Goal: Use online tool/utility: Use online tool/utility

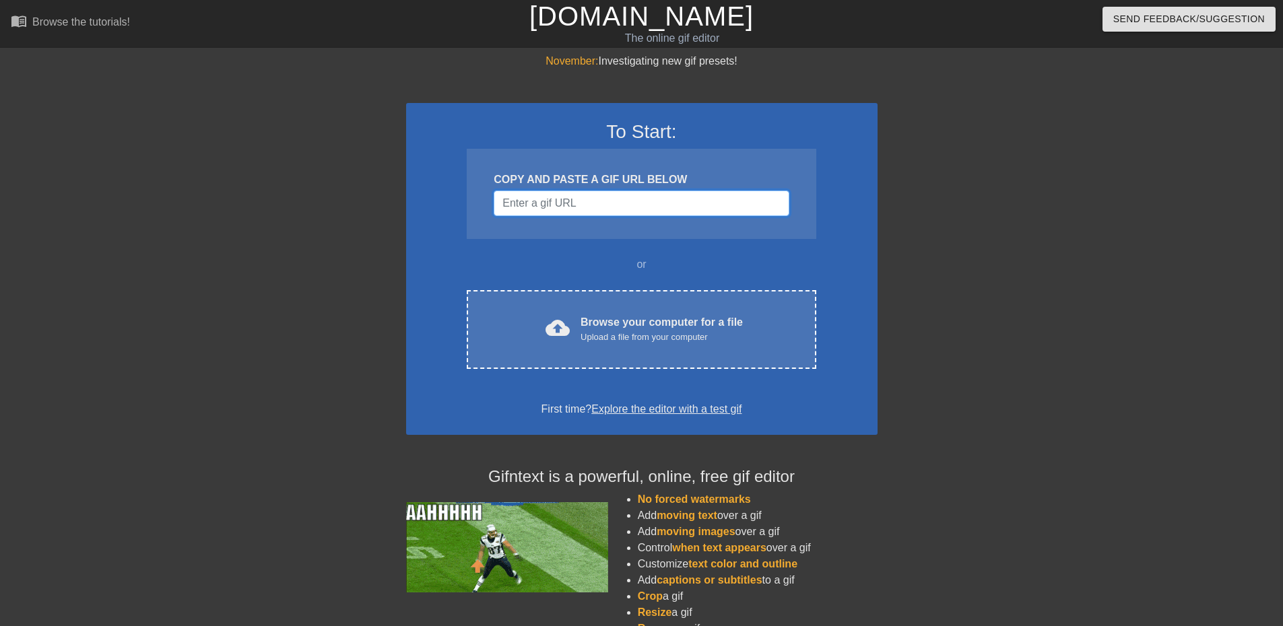
click at [669, 201] on input "Username" at bounding box center [641, 204] width 295 height 26
click at [579, 207] on input "Username" at bounding box center [641, 204] width 295 height 26
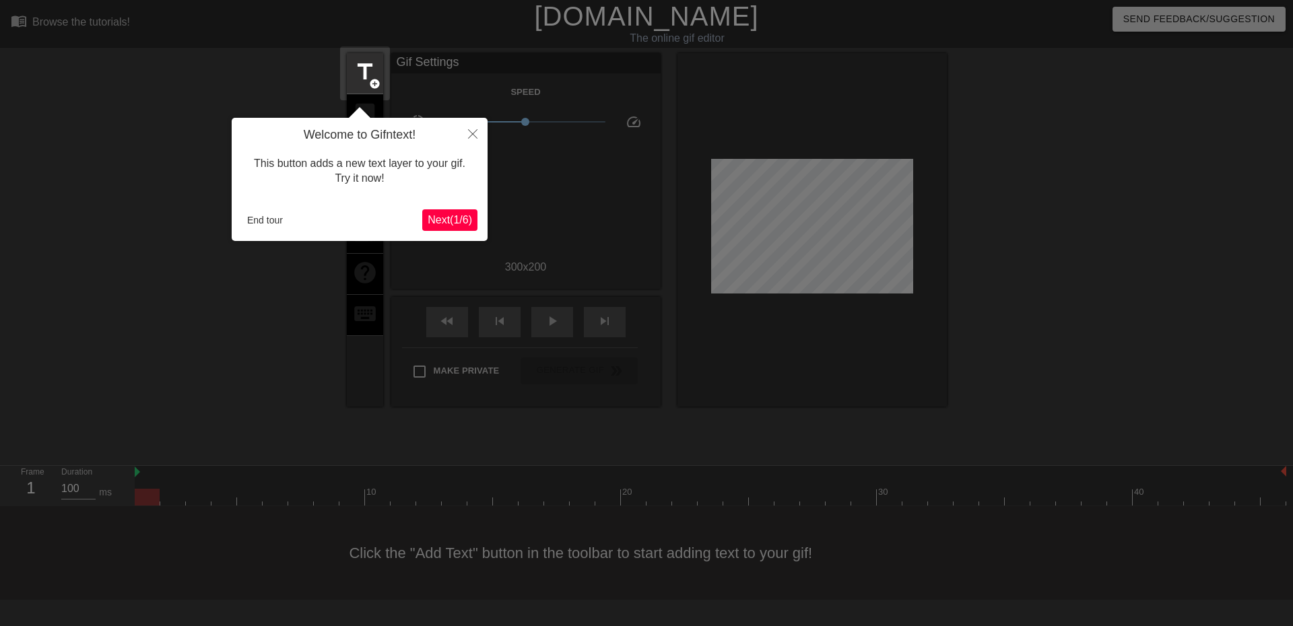
click at [453, 221] on span "Next ( 1 / 6 )" at bounding box center [450, 219] width 44 height 11
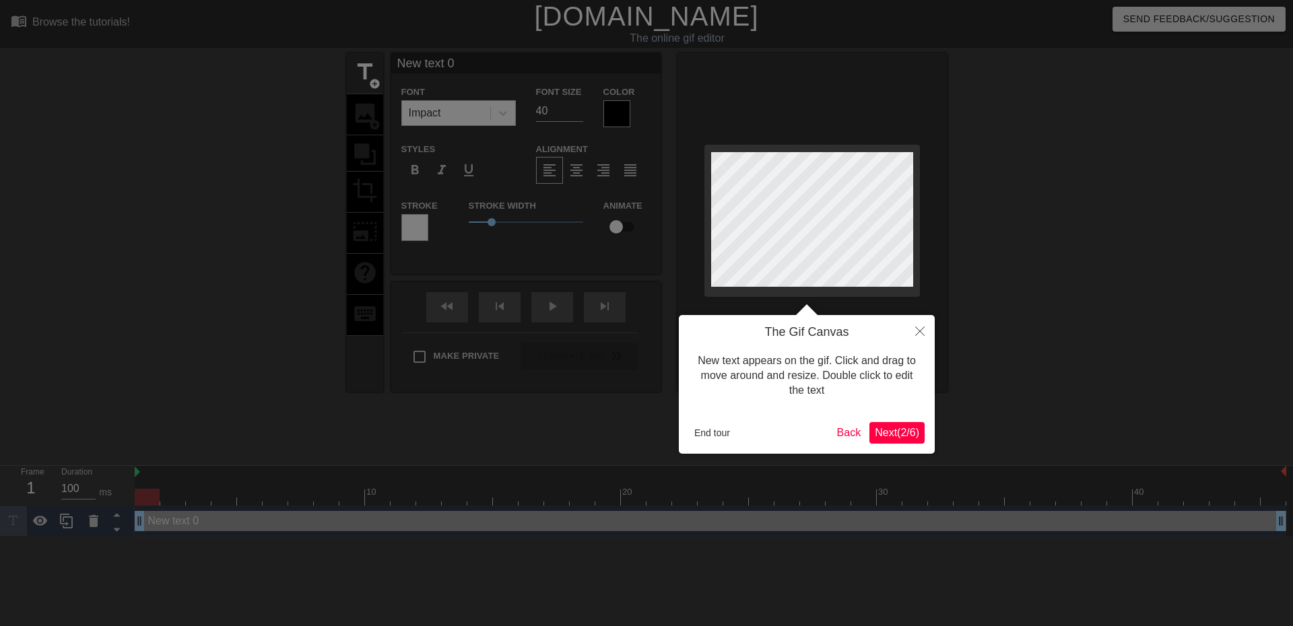
click at [900, 434] on span "Next ( 2 / 6 )" at bounding box center [897, 432] width 44 height 11
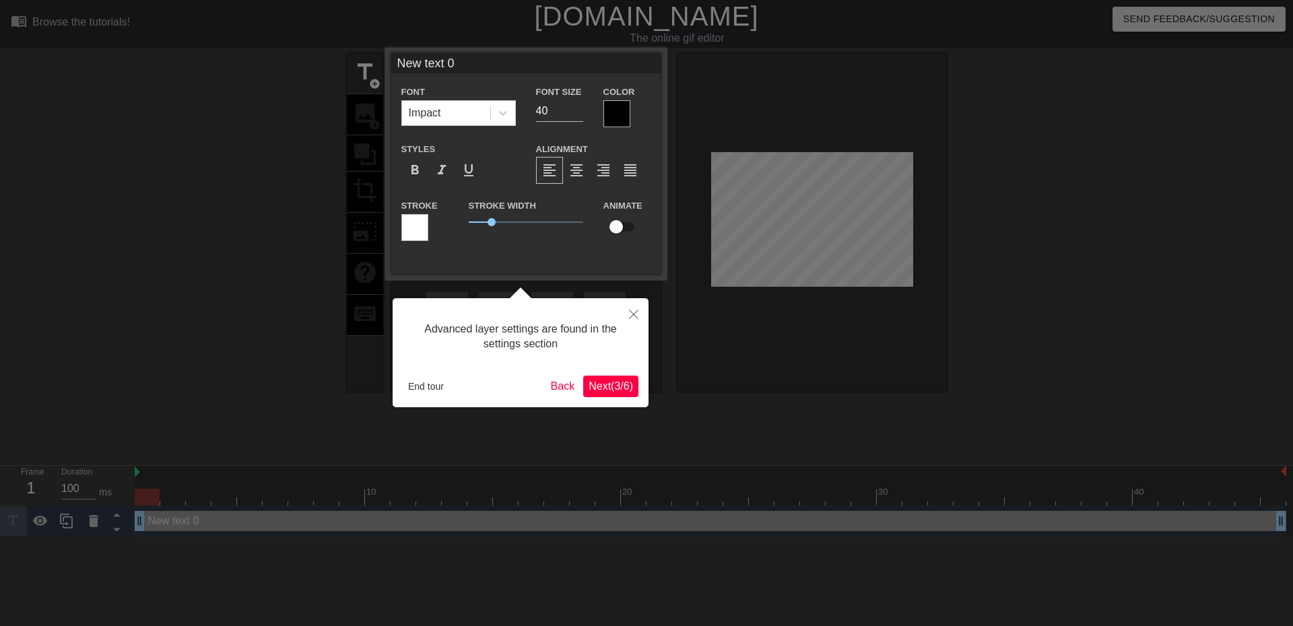
click at [619, 397] on div "Advanced layer settings are found in the settings section End tour Back Next ( …" at bounding box center [521, 352] width 256 height 109
click at [618, 390] on span "Next ( 3 / 6 )" at bounding box center [611, 386] width 44 height 11
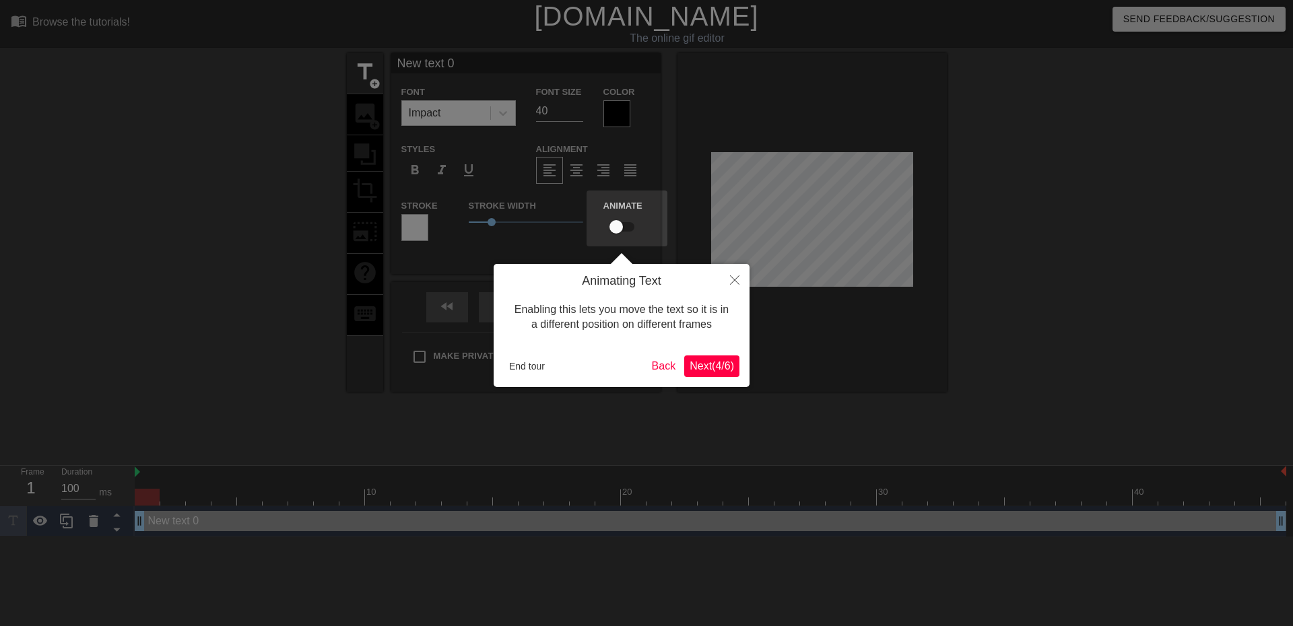
click at [698, 366] on span "Next ( 4 / 6 )" at bounding box center [712, 365] width 44 height 11
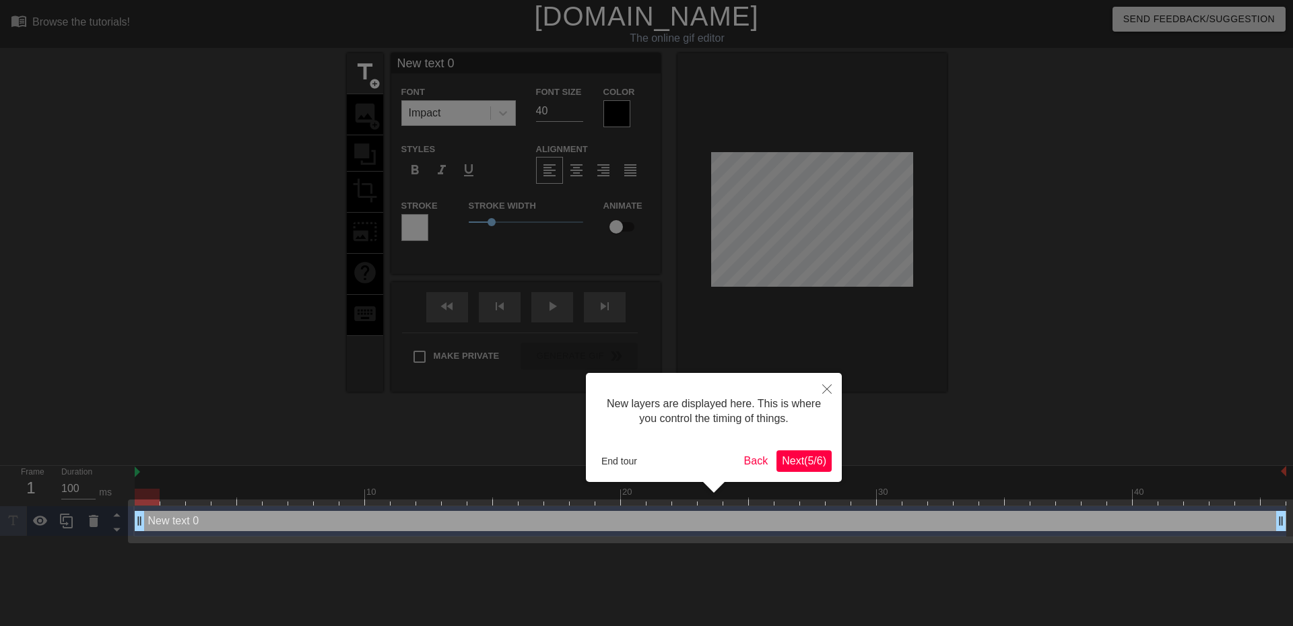
click at [803, 460] on span "Next ( 5 / 6 )" at bounding box center [804, 460] width 44 height 11
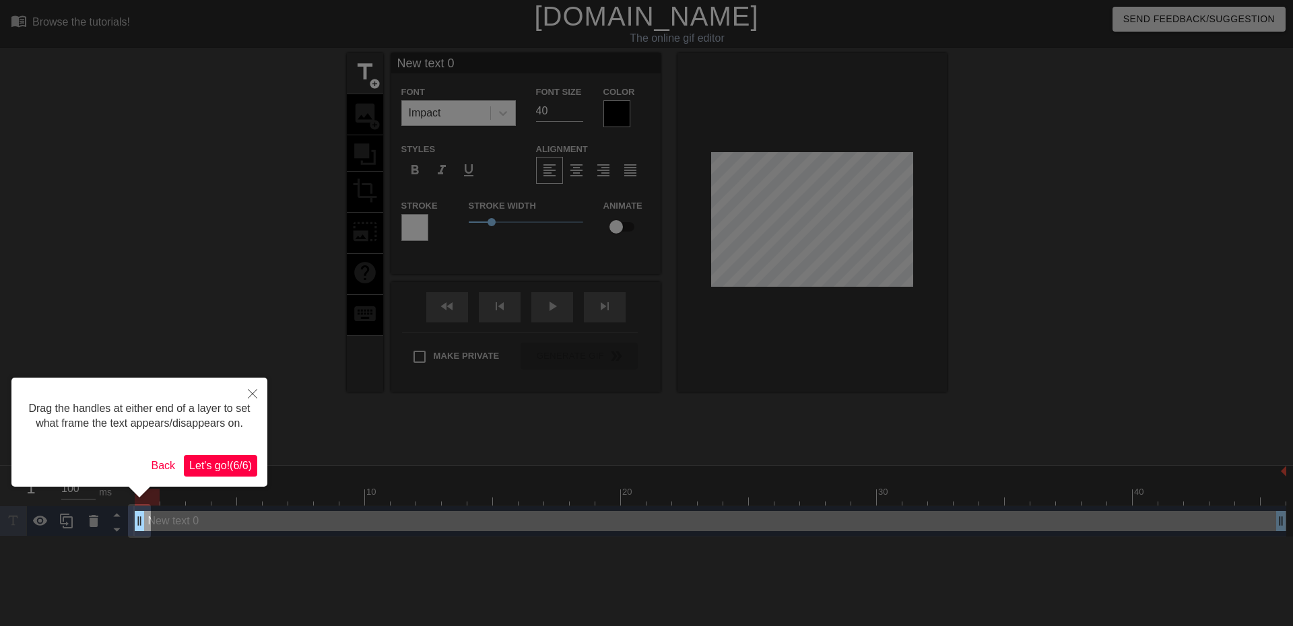
click at [253, 464] on button "Let's go! ( 6 / 6 )" at bounding box center [220, 466] width 73 height 22
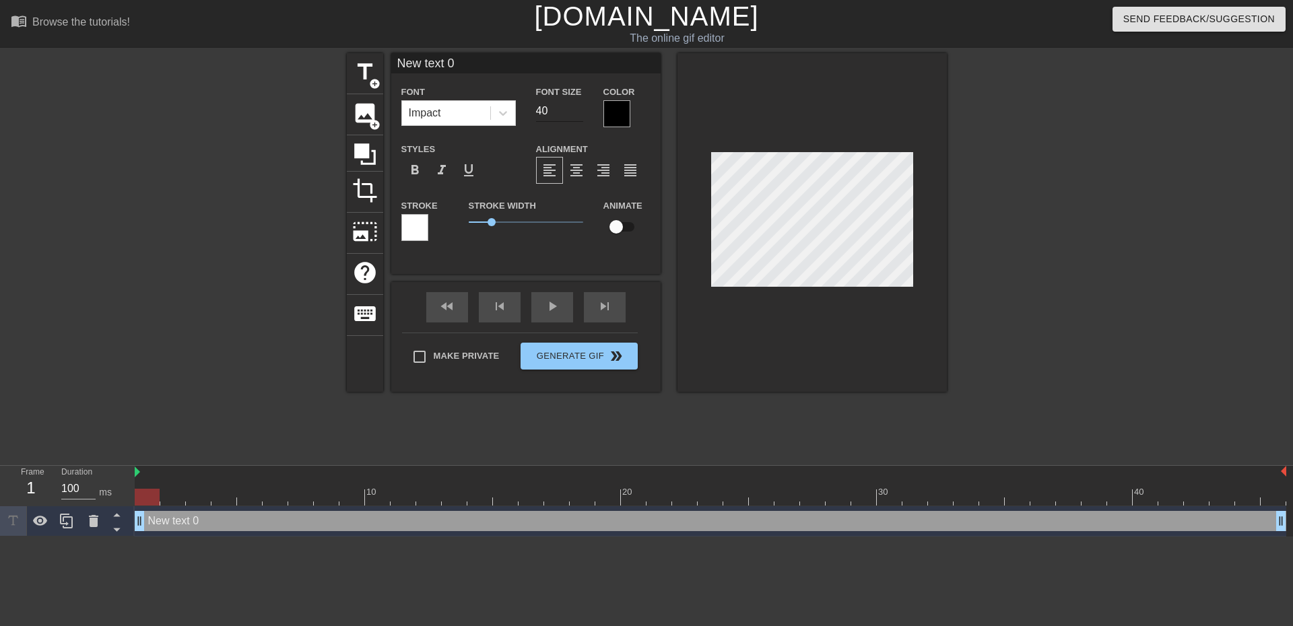
click at [546, 114] on input "40" at bounding box center [559, 111] width 47 height 22
click at [555, 107] on input "40" at bounding box center [559, 111] width 47 height 22
click at [575, 104] on input "11" at bounding box center [559, 111] width 47 height 22
click at [580, 106] on input "12" at bounding box center [559, 111] width 47 height 22
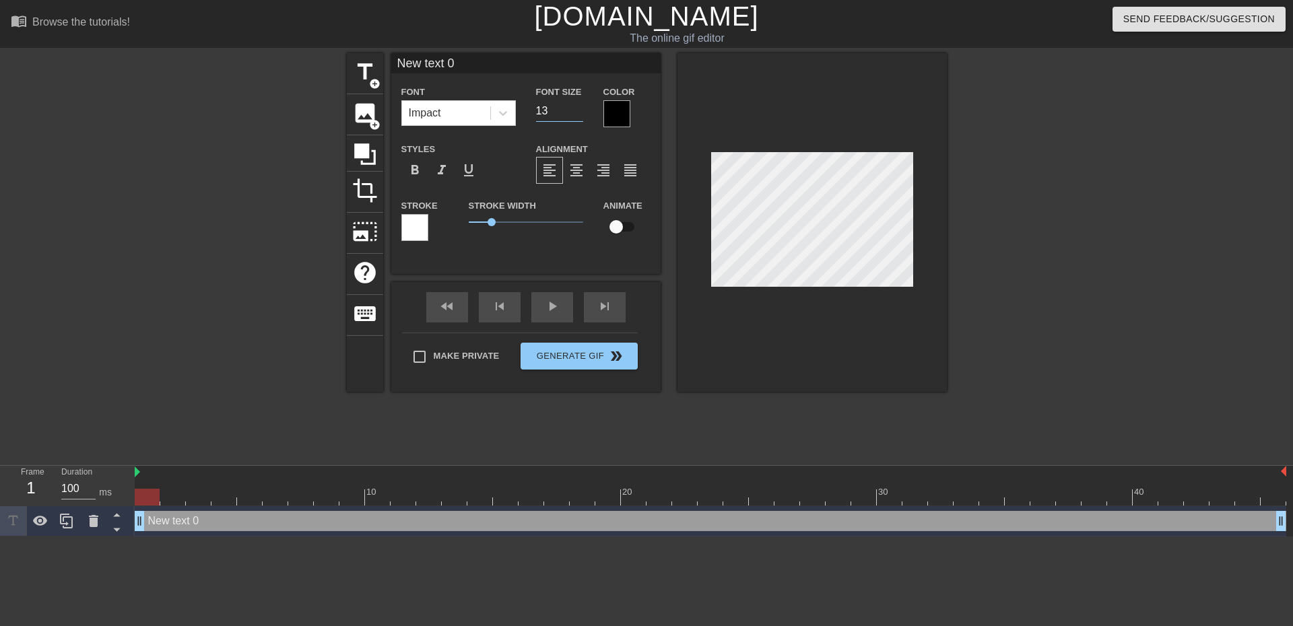
click at [580, 106] on input "13" at bounding box center [559, 111] width 47 height 22
click at [580, 106] on input "14" at bounding box center [559, 111] width 47 height 22
click at [580, 106] on input "15" at bounding box center [559, 111] width 47 height 22
click at [580, 106] on input "16" at bounding box center [559, 111] width 47 height 22
click at [580, 106] on input "17" at bounding box center [559, 111] width 47 height 22
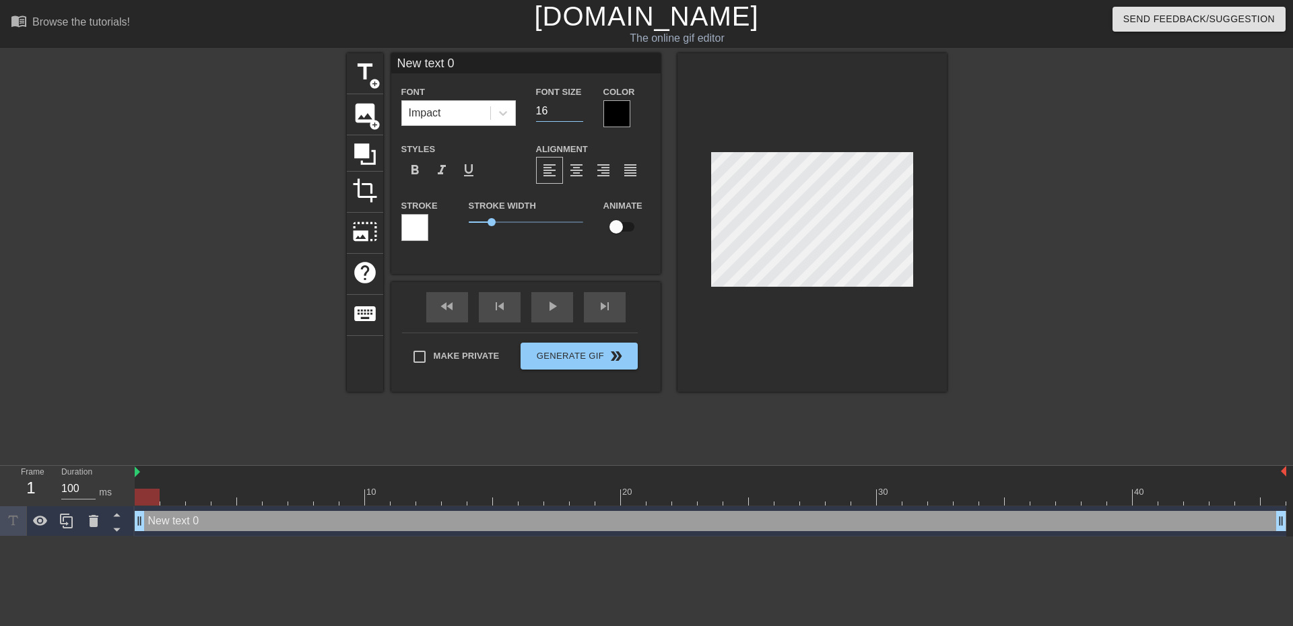
click at [577, 116] on input "16" at bounding box center [559, 111] width 47 height 22
click at [577, 116] on input "15" at bounding box center [559, 111] width 47 height 22
click at [577, 116] on input "14" at bounding box center [559, 111] width 47 height 22
click at [577, 116] on input "13" at bounding box center [559, 111] width 47 height 22
type input "12"
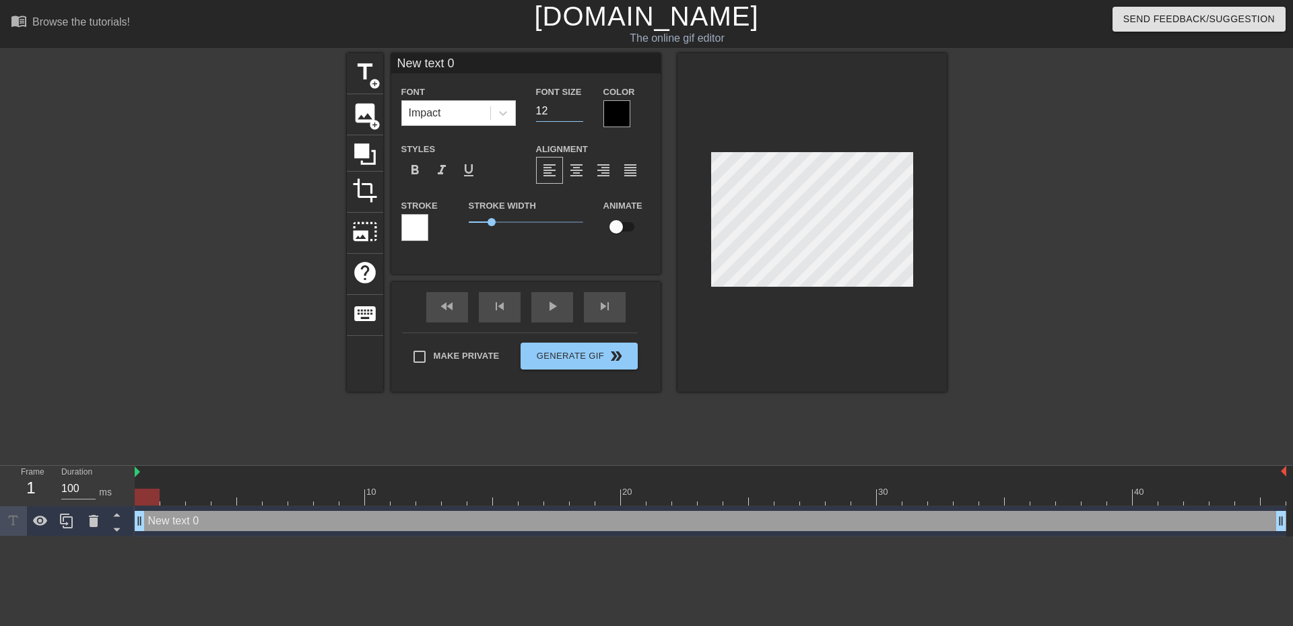
click at [577, 116] on input "12" at bounding box center [559, 111] width 47 height 22
type input "New text"
type textarea "New text"
type input "New text"
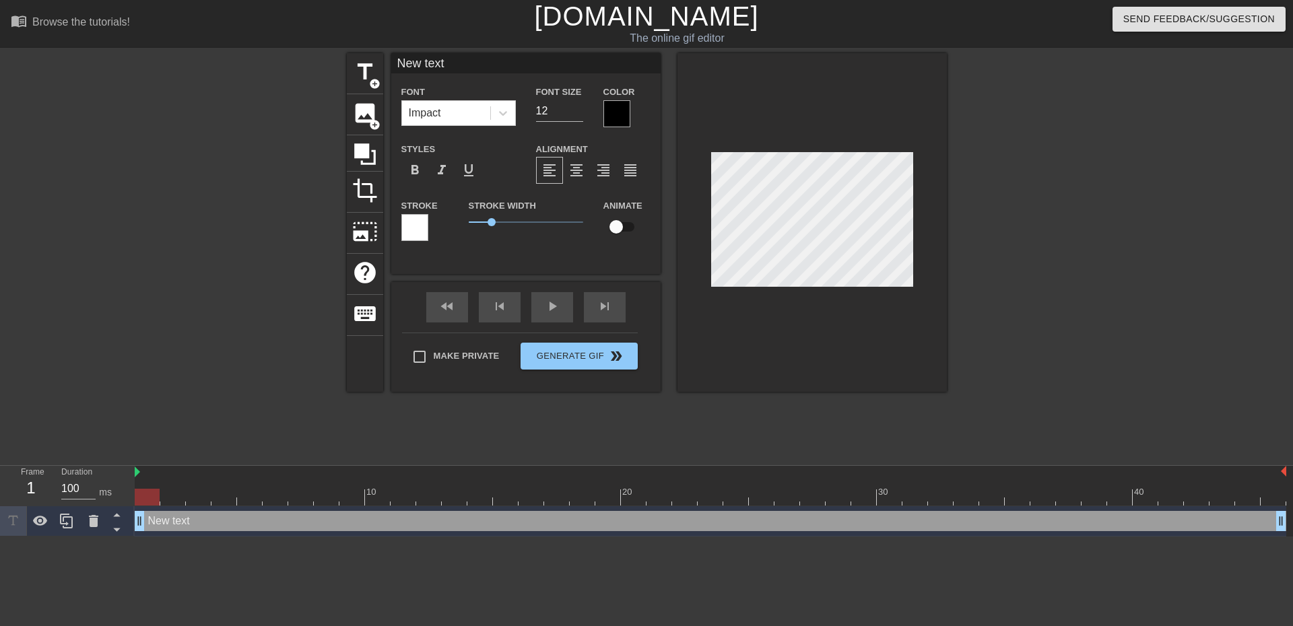
type textarea "New text"
type input "New tex"
type textarea "New tex"
type input "New te"
type textarea "New te"
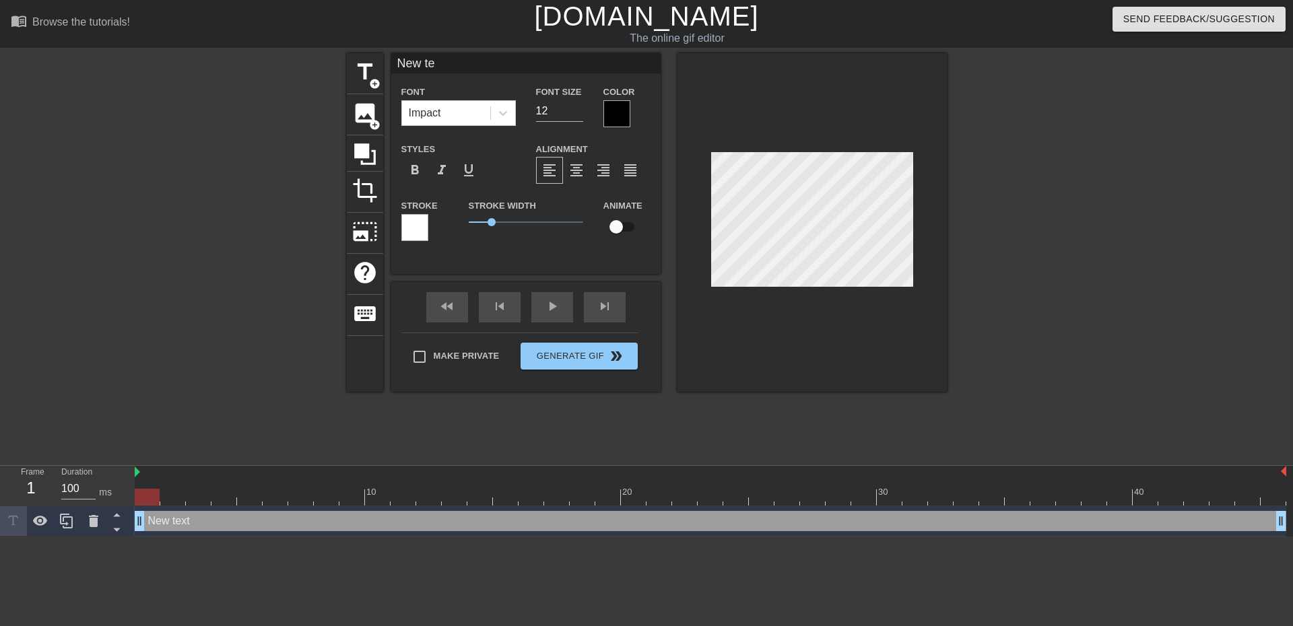
type input "New t"
type textarea "New t"
type input "New"
type textarea "New"
type input "Ne"
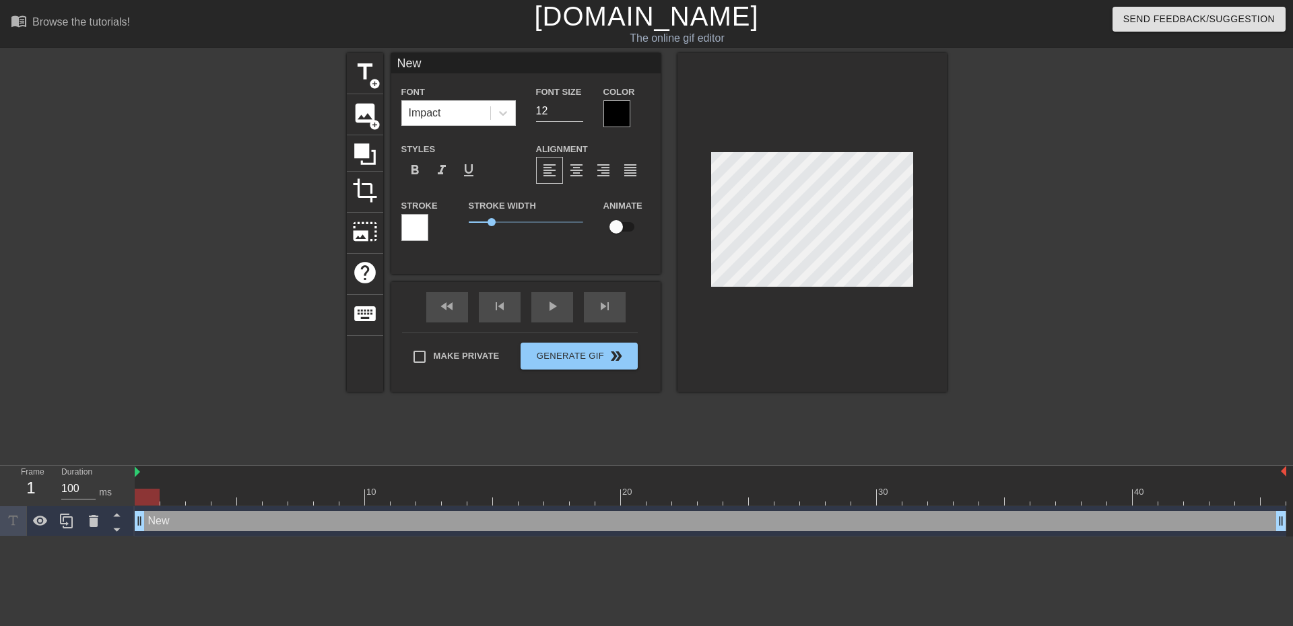
type textarea "Ne"
type input "N"
type textarea "N"
type input "W"
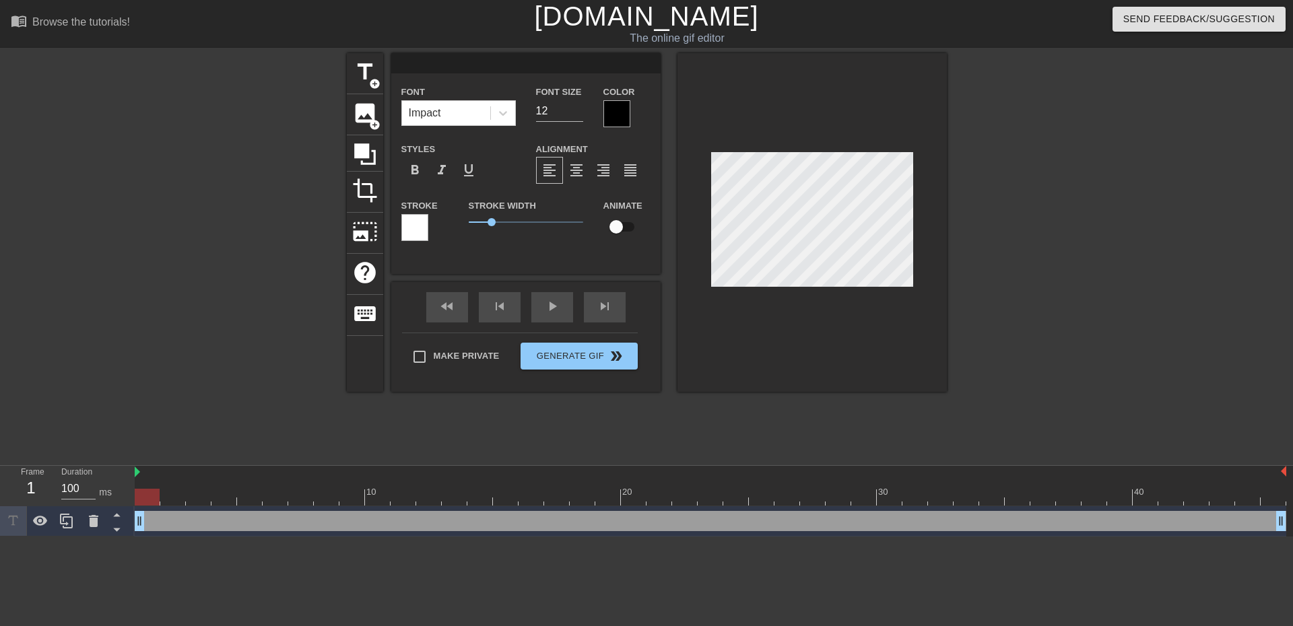
type textarea "W"
type input "WH"
type textarea "WH"
type input "WHE"
type textarea "WHE"
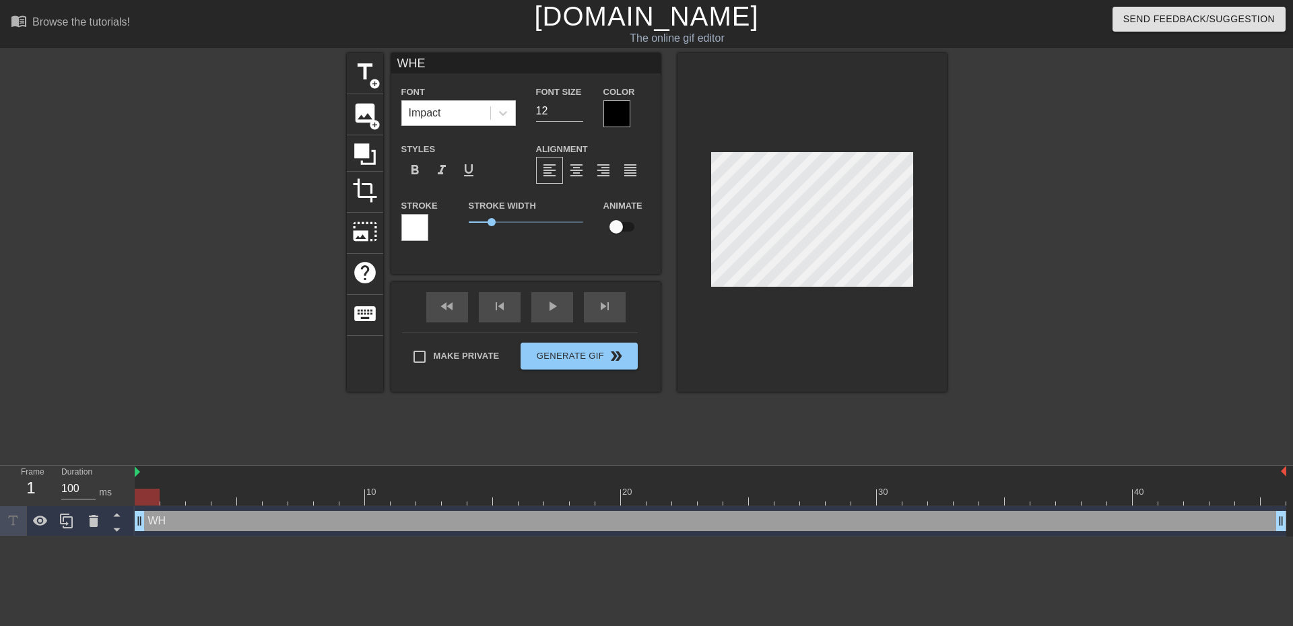
type input "WHEN"
type textarea "WHEN"
type input "WHEN"
type textarea "WHEN"
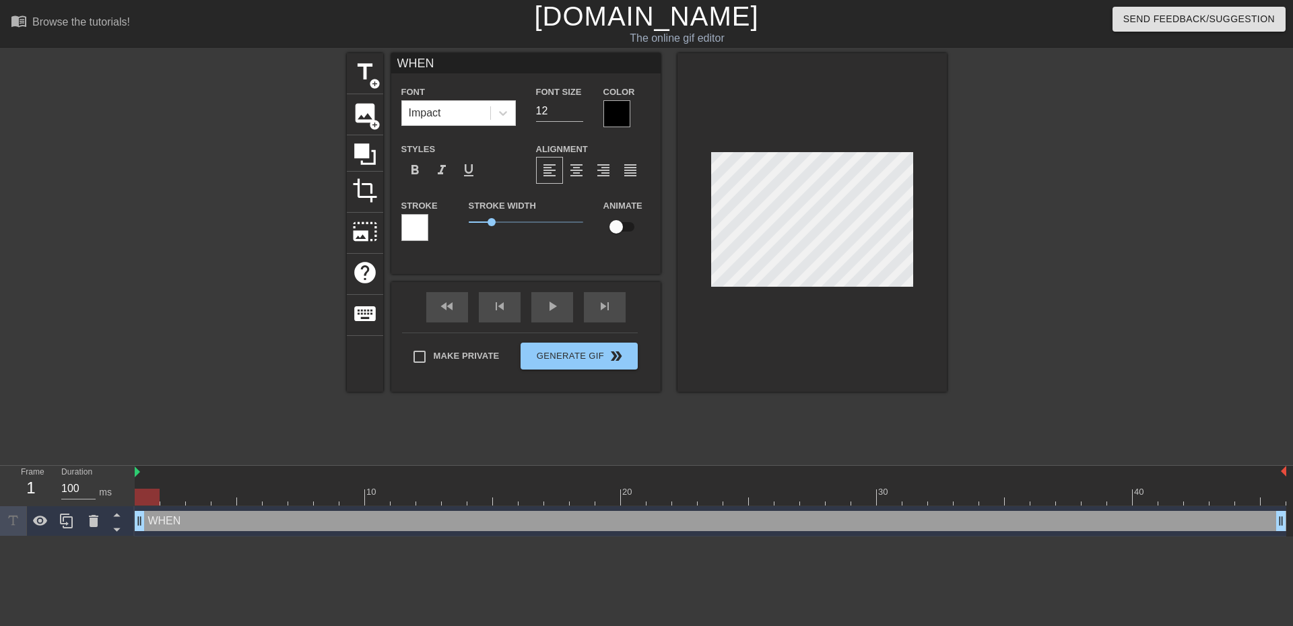
type input "WHEN Y"
type textarea "WHEN Y"
type input "WHEN YO"
type textarea "WHEN YO"
type input "WHEN YOU"
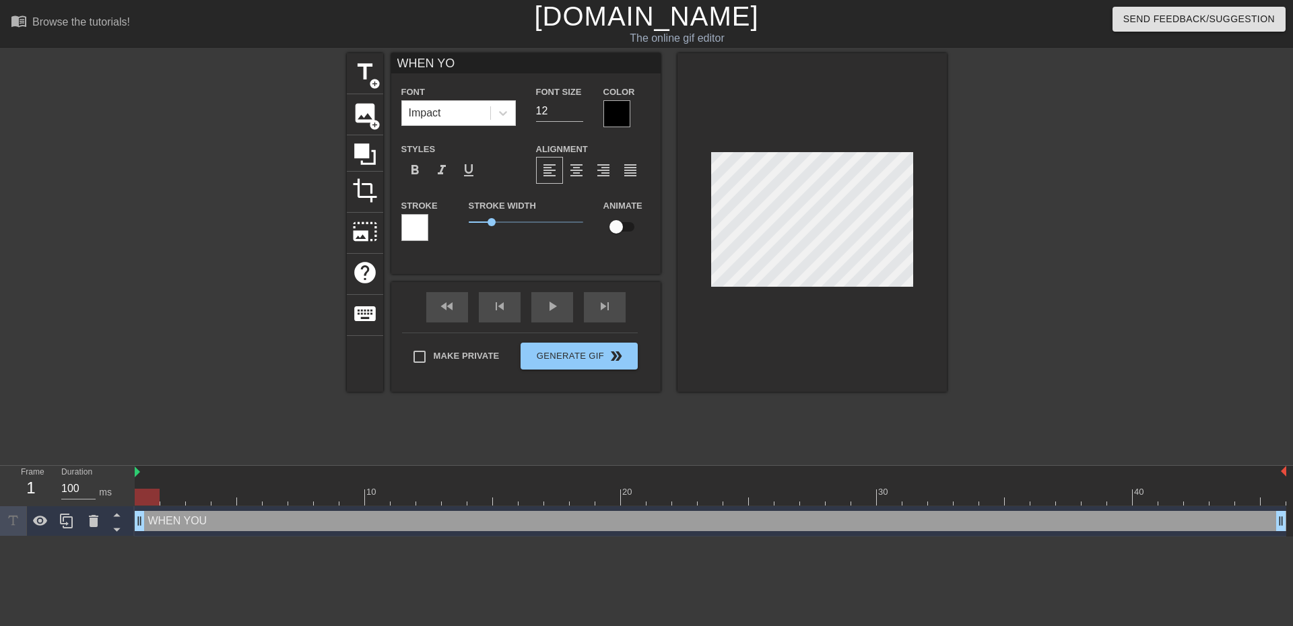
type textarea "WHEN YOU"
type input "WHEN YOU"
type textarea "WHEN YOU"
type input "WHEN YOU R"
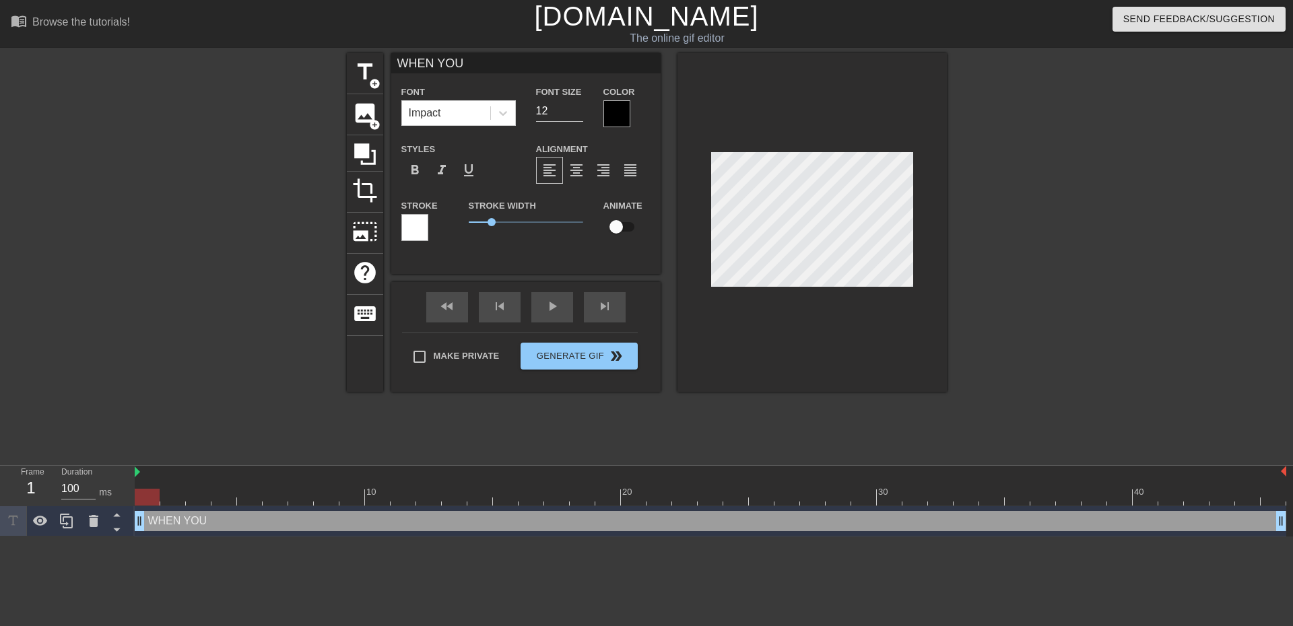
type textarea "WHEN YOU R"
type input "WHEN YOU RE"
type textarea "WHEN YOU RE"
type input "WHEN YOU REL"
type textarea "WHEN YOU REL"
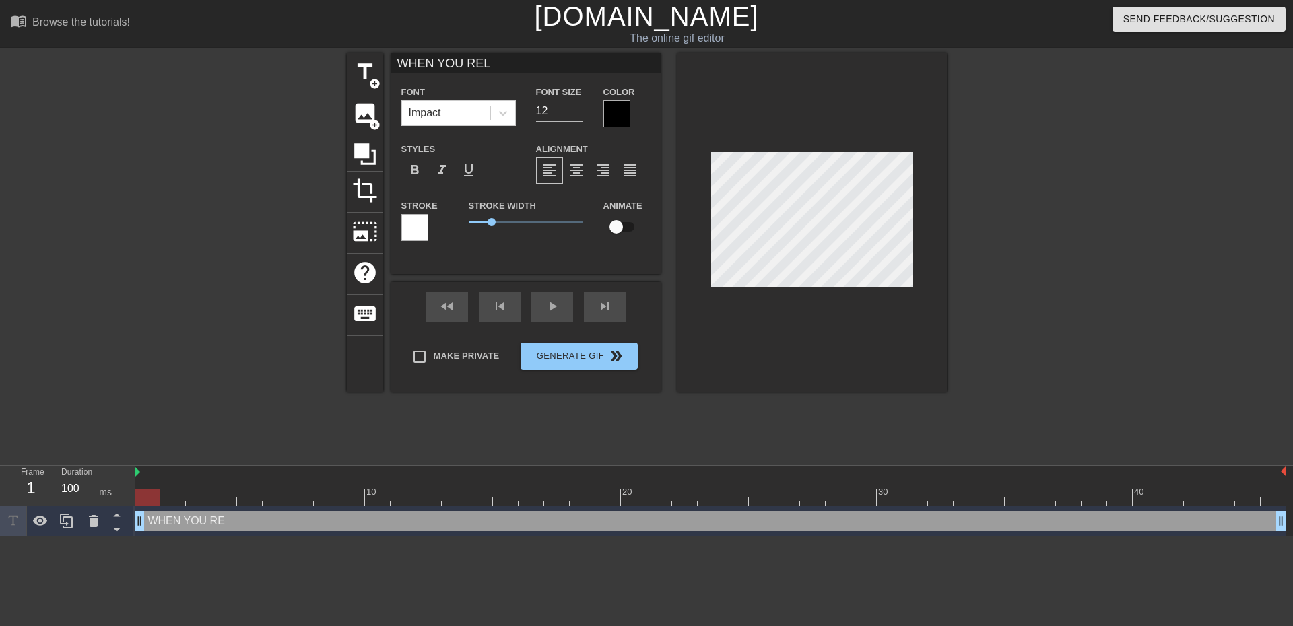
type input "WHEN YOU [MEDICAL_DATA]"
type textarea "WHEN YOU [MEDICAL_DATA]"
type input "WHEN YOU RELAI"
type textarea "WHEN YOU RELAI"
type input "WHEN YOU RELAIZ"
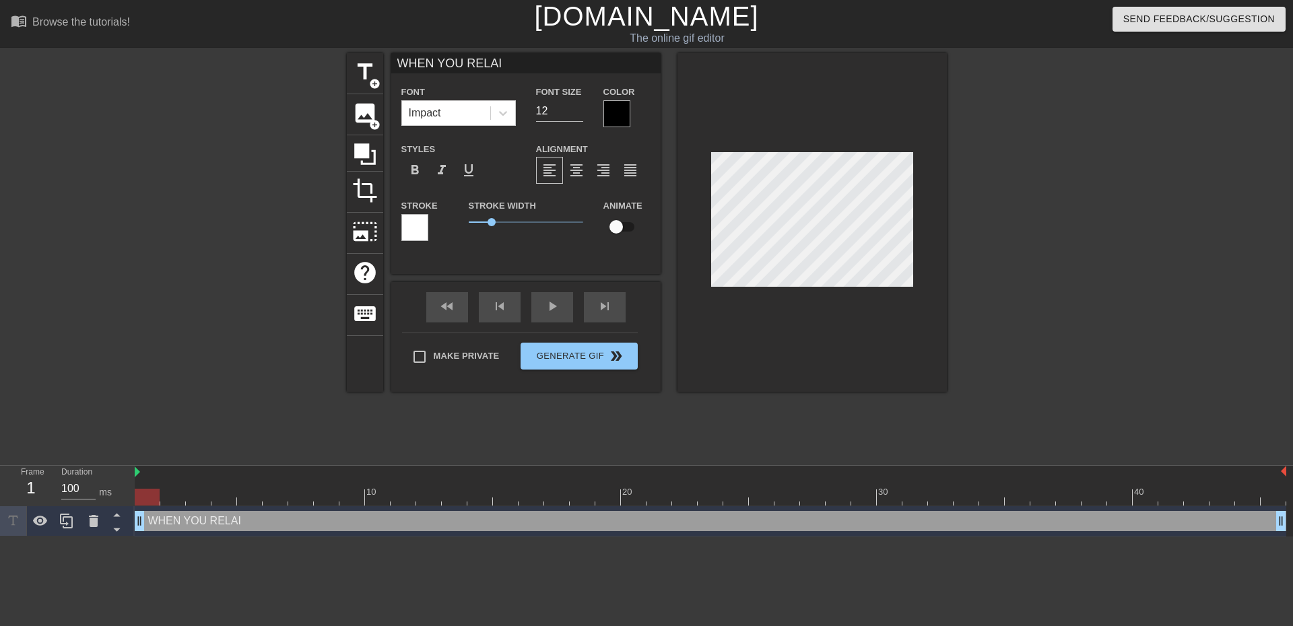
type textarea "WHEN YOU RELAIZ"
type input "WHEN YOU RELAI"
type textarea "WHEN YOU RELAI"
type input "WHEN YOU [MEDICAL_DATA]"
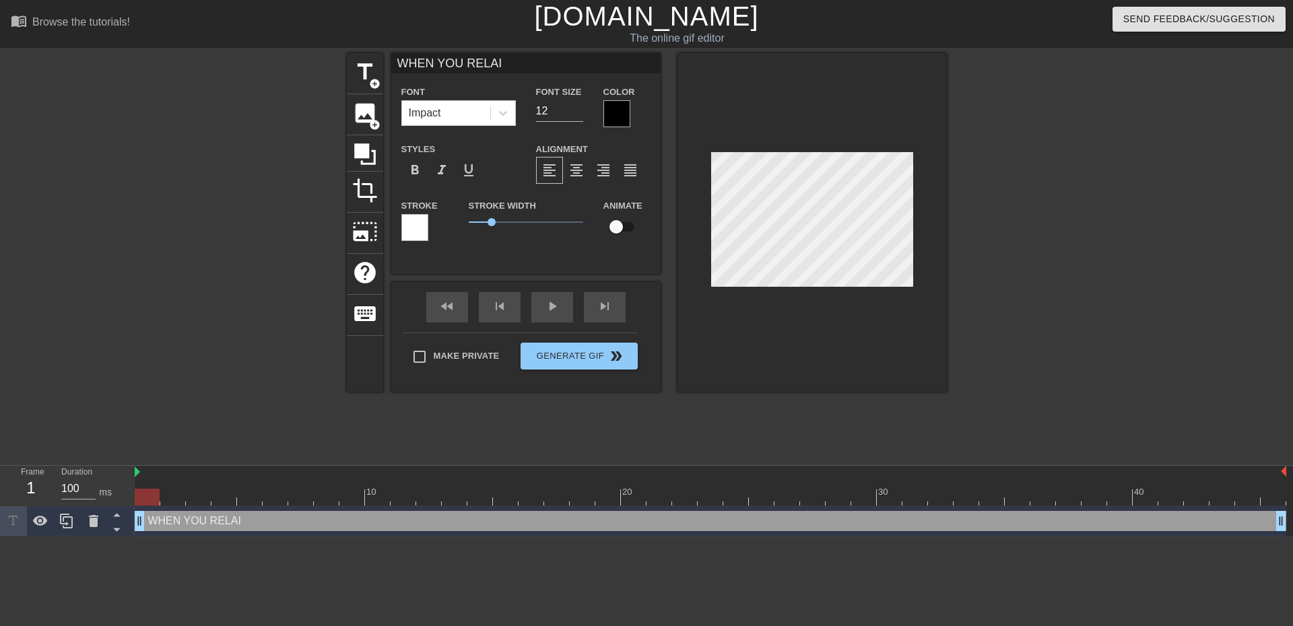
type textarea "WHEN YOU [MEDICAL_DATA]"
type input "WHEN YOU REL"
type textarea "WHEN YOU REL"
type input "WHEN YOU RE"
type textarea "WHEN YOU RE"
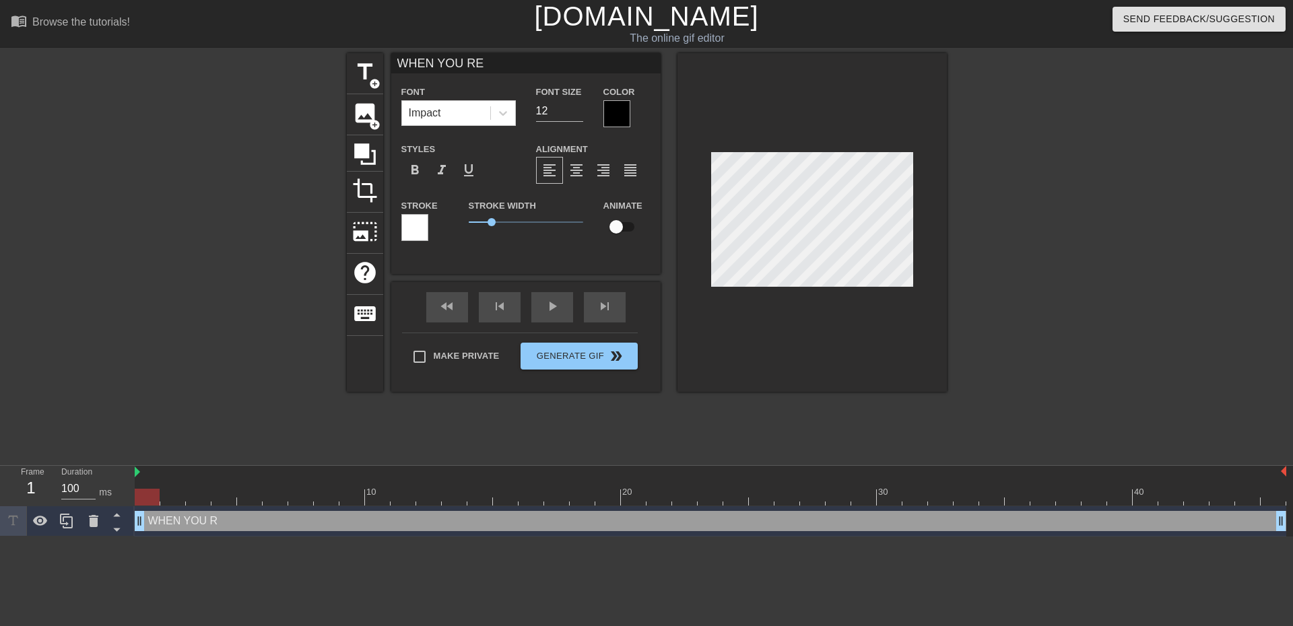
type input "WHEN YOU R"
type textarea "WHEN YOU R"
type input "WHEN YOU"
type textarea "WHEN YOU"
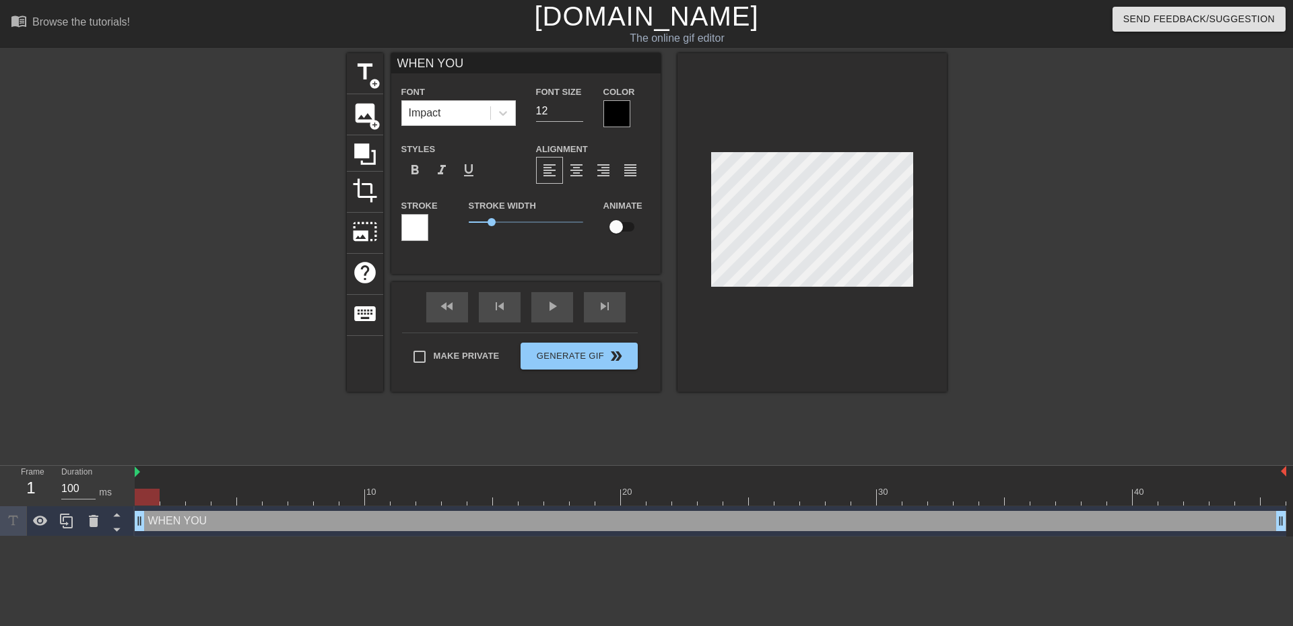
type input "WHEN YOU F"
type textarea "WHEN YOU F"
type input "WHEN YOU FI"
type textarea "WHEN YOU FI"
type input "WHEN YOU FIN"
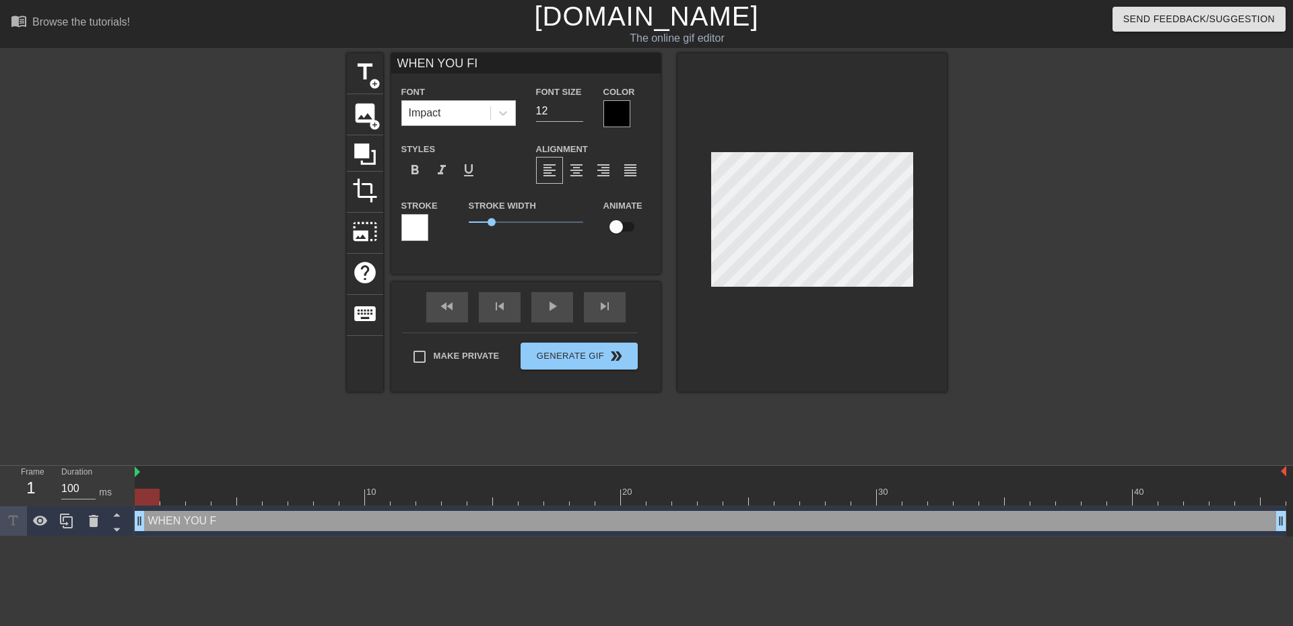
type textarea "WHEN YOU FIN"
type input "WHEN YOU FIND"
type textarea "WHEN YOU FIND"
type input "WHEN YOU FIND"
type textarea "WHEN YOU FIND"
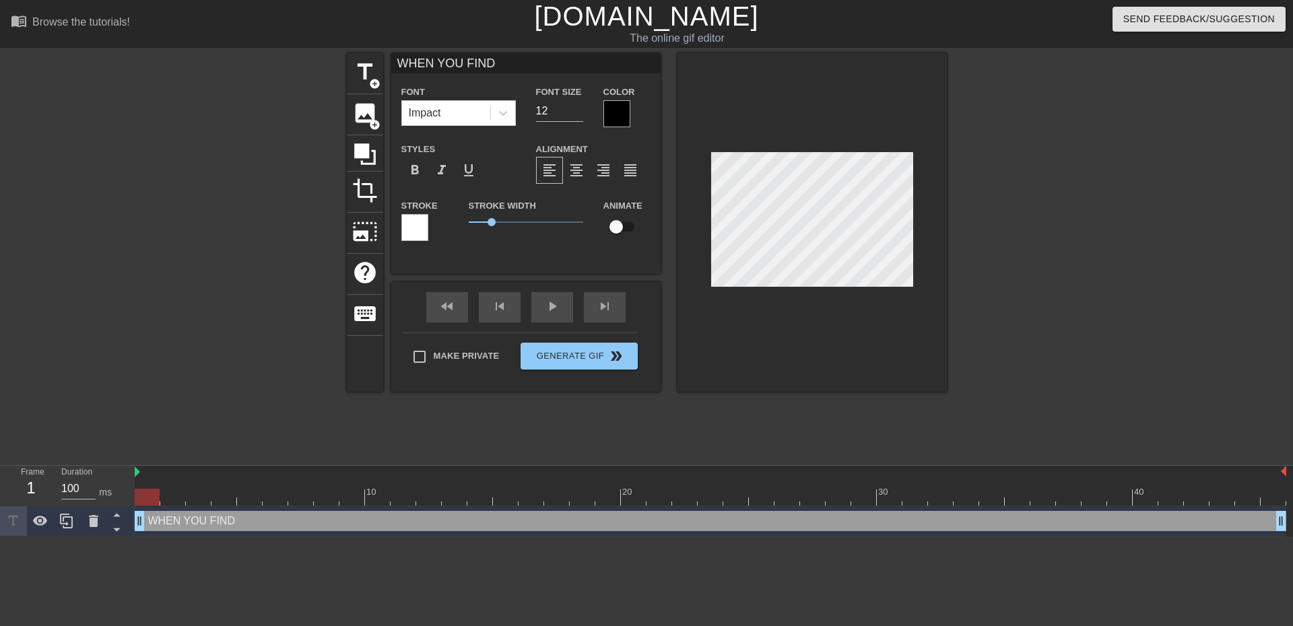
type input "WHEN YOU FIND O"
type textarea "WHEN YOU FIND O"
type input "WHEN YOU FIND OU"
type textarea "WHEN YOU FIND OU"
type input "WHEN YOU FIND OUT"
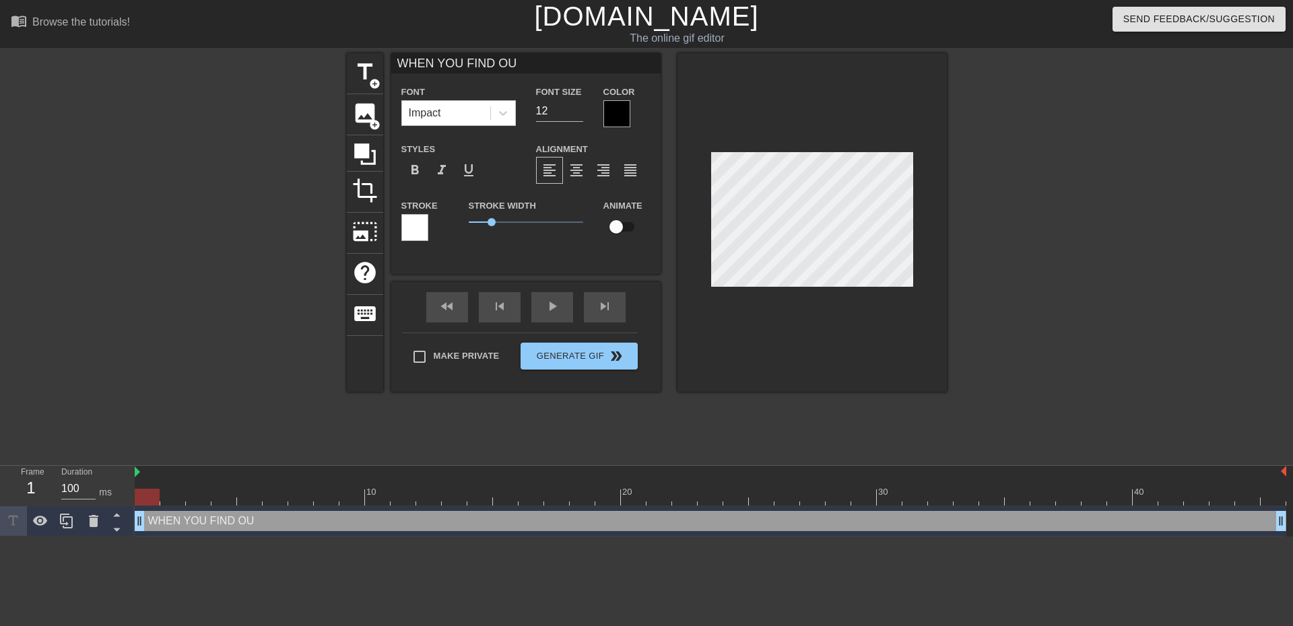
type textarea "WHEN YOU FIND OUT"
type input "WHEN YOU FIND OUT"
type textarea "WHEN YOU FIND OUT"
type input "WHEN YOU FIND OUT Y"
type textarea "WHEN YOU FIND OUT Y"
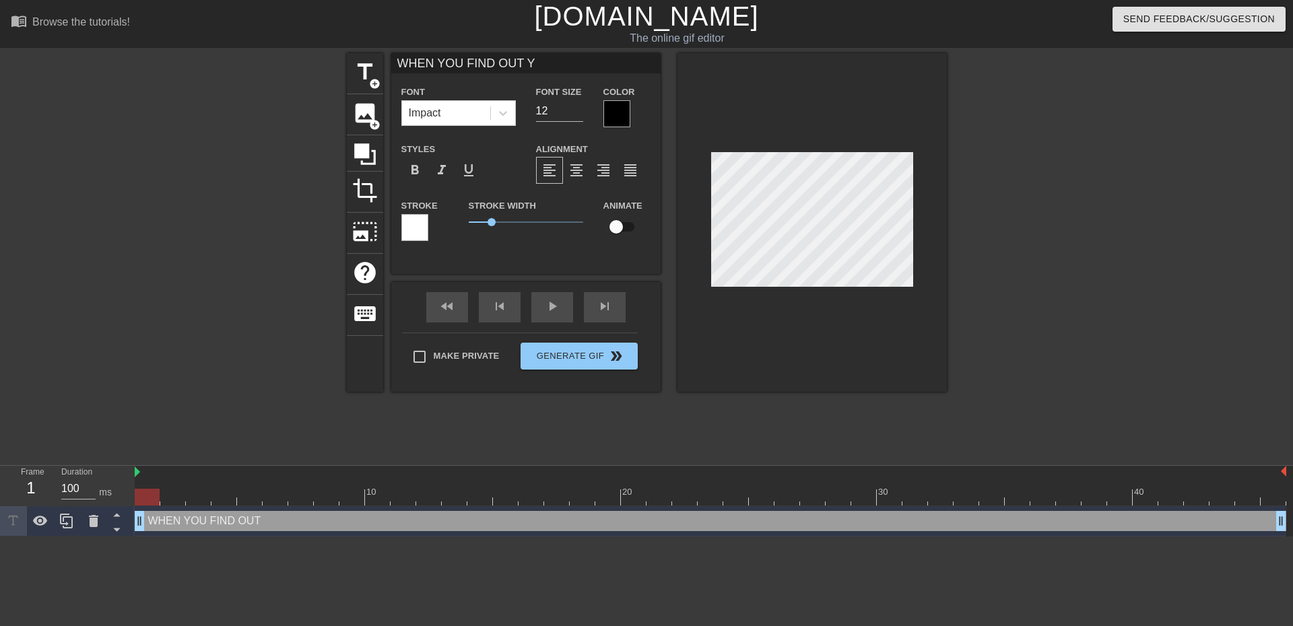
type input "WHEN YOU FIND OUT YO"
type textarea "WHEN YOU FIND OUT YO"
type input "WHEN YOU FIND OUT YOU"
type textarea "WHEN YOU FIND OUT YOU"
type input "WHEN YOU FIND OUT YOU'"
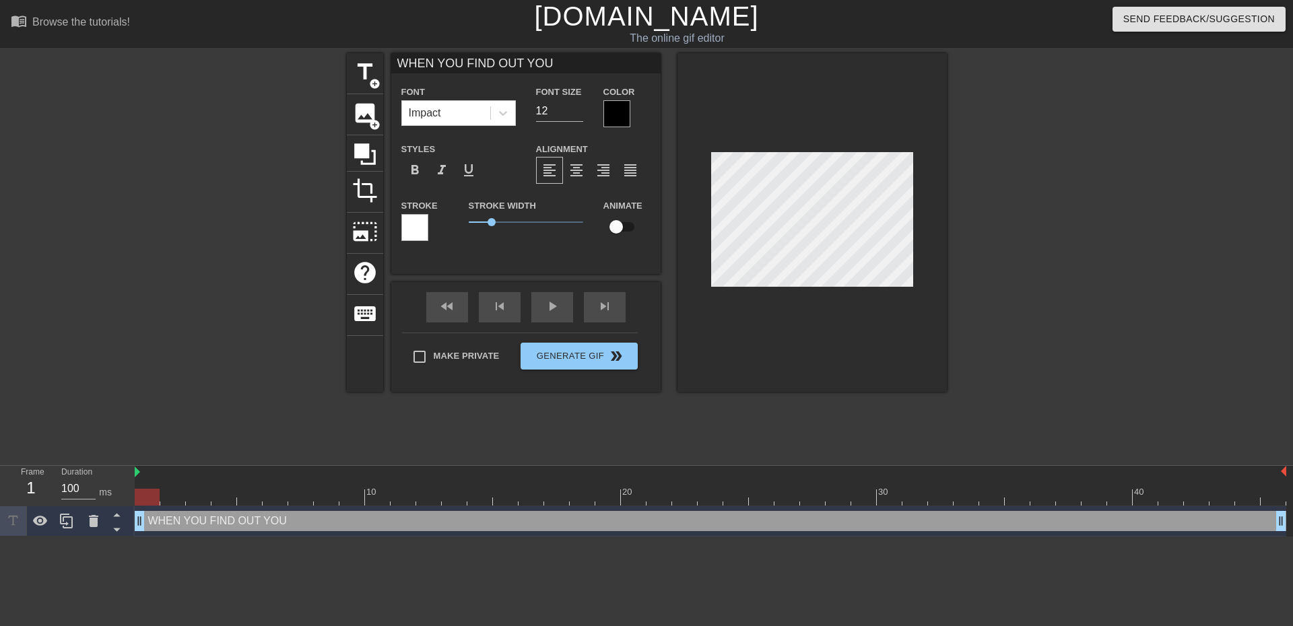
type textarea "WHEN YOU FIND OUT YOU'"
type input "WHEN YOU FIND OUT YOU'R"
type textarea "WHEN YOU FIND OUT YOU'R"
type input "WHEN YOU FIND OUT YOU'RE"
type textarea "WHEN YOU FIND OUT YOU'RE"
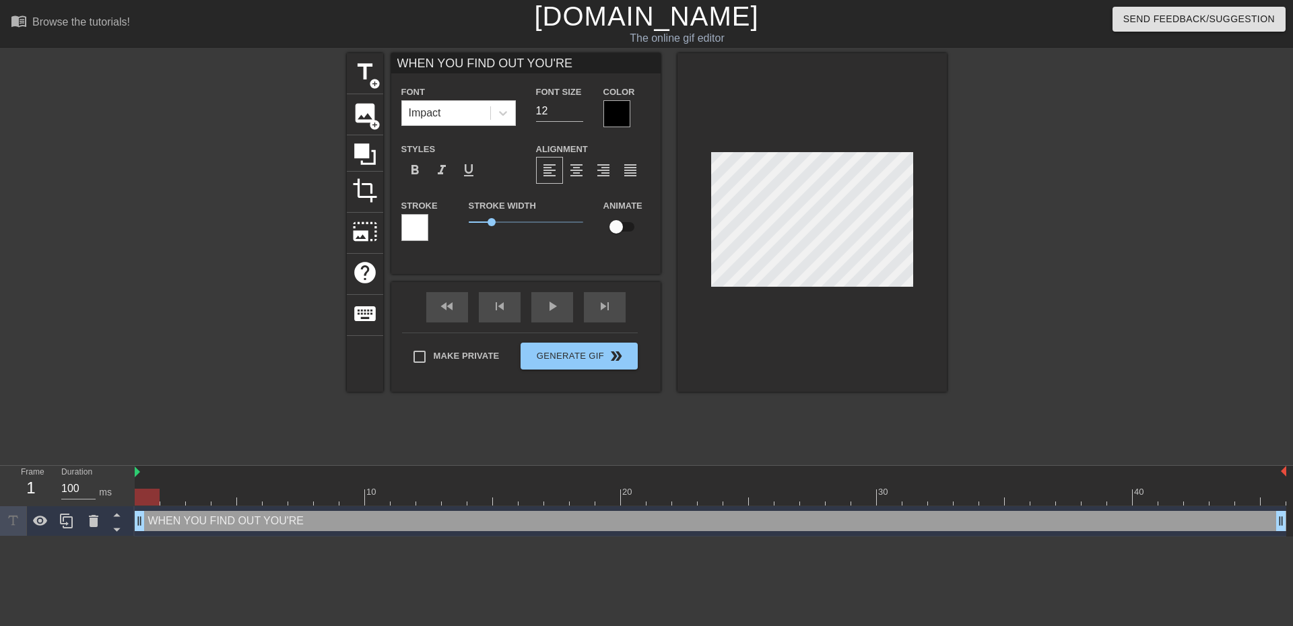
type input "WHEN YOU FIND OUT YOU'RE"
type textarea "WHEN YOU FIND OUT YOU'RE"
type input "WHEN YOU FIND OUT YOU'RE E"
type textarea "WHEN YOU FIND OUT YOU'RE E"
type input "WHEN YOU FIND OUT YOU'RE EN"
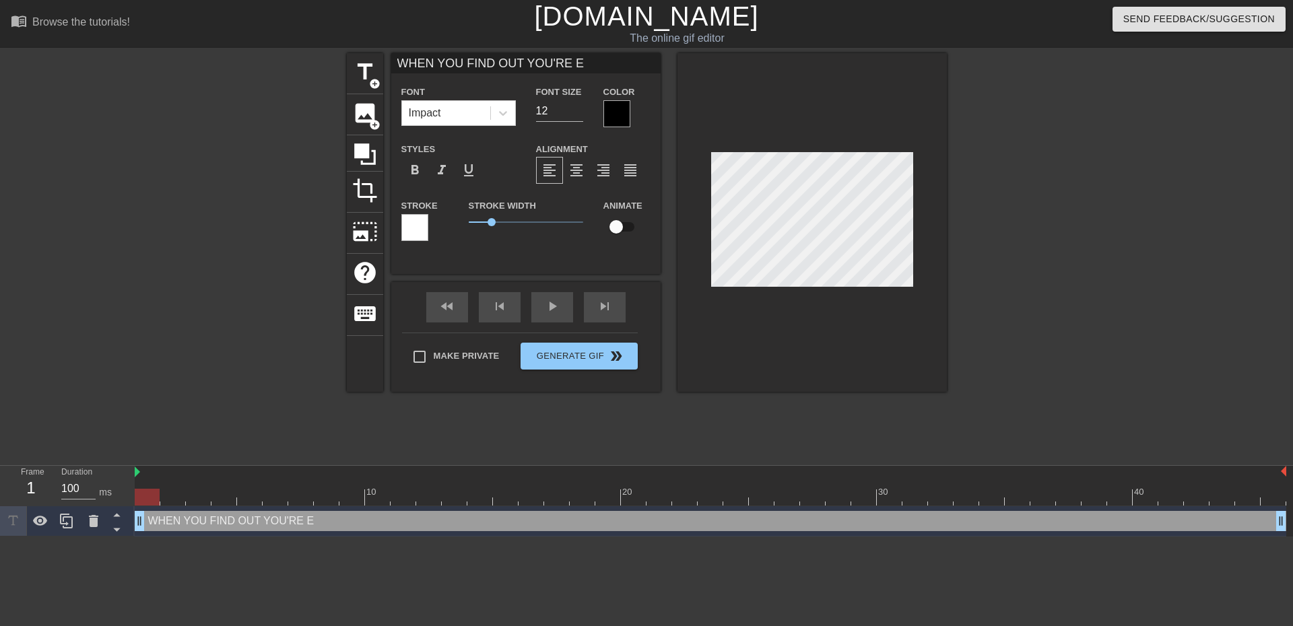
type textarea "WHEN YOU FIND OUT YOU'RE EN"
type input "WHEN YOU FIND OUT YOU'RE ENR"
type textarea "WHEN YOU FIND OUT YOU'RE ENR"
type input "WHEN YOU FIND OUT YOU'RE ENRO"
type textarea "WHEN YOU FIND OUT YOU'RE ENRO"
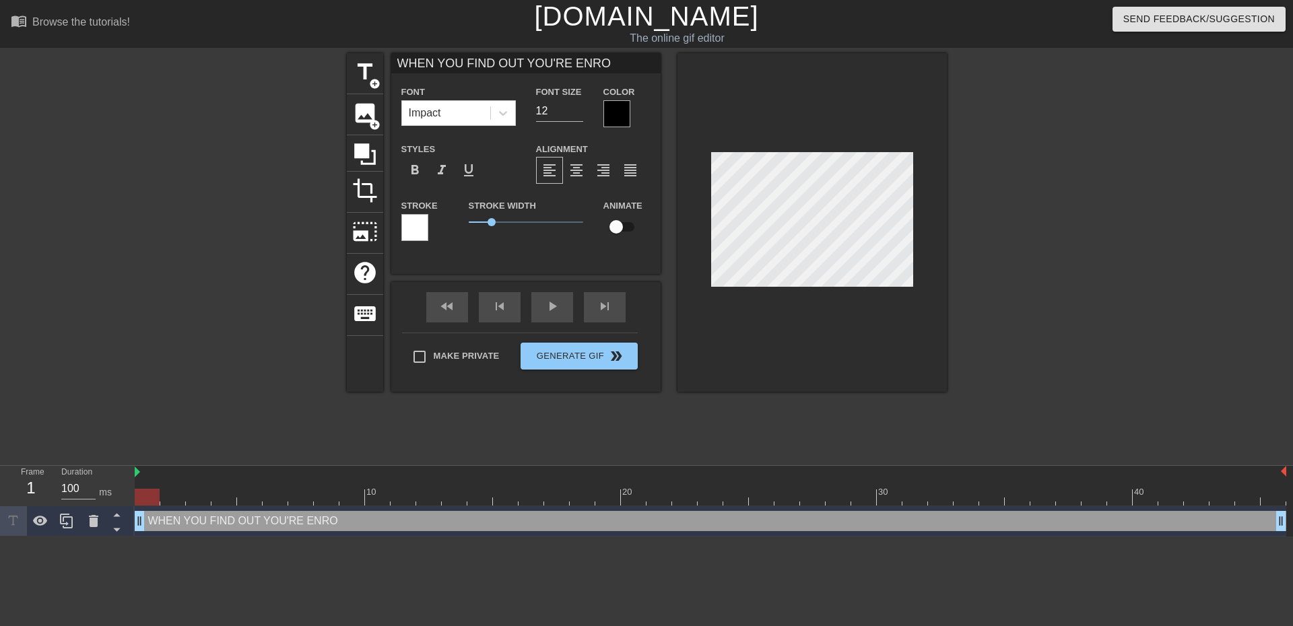
type input "WHEN YOU FIND OUT YOU'RE ENROL"
type textarea "WHEN YOU FIND OUT YOU'RE ENROL"
type input "WHEN YOU FIND OUT YOU'RE ENROLL"
type textarea "WHEN YOU FIND OUT YOU'RE ENROLL"
type input "WHEN YOU FIND OUT YOU'RE ENROLLE"
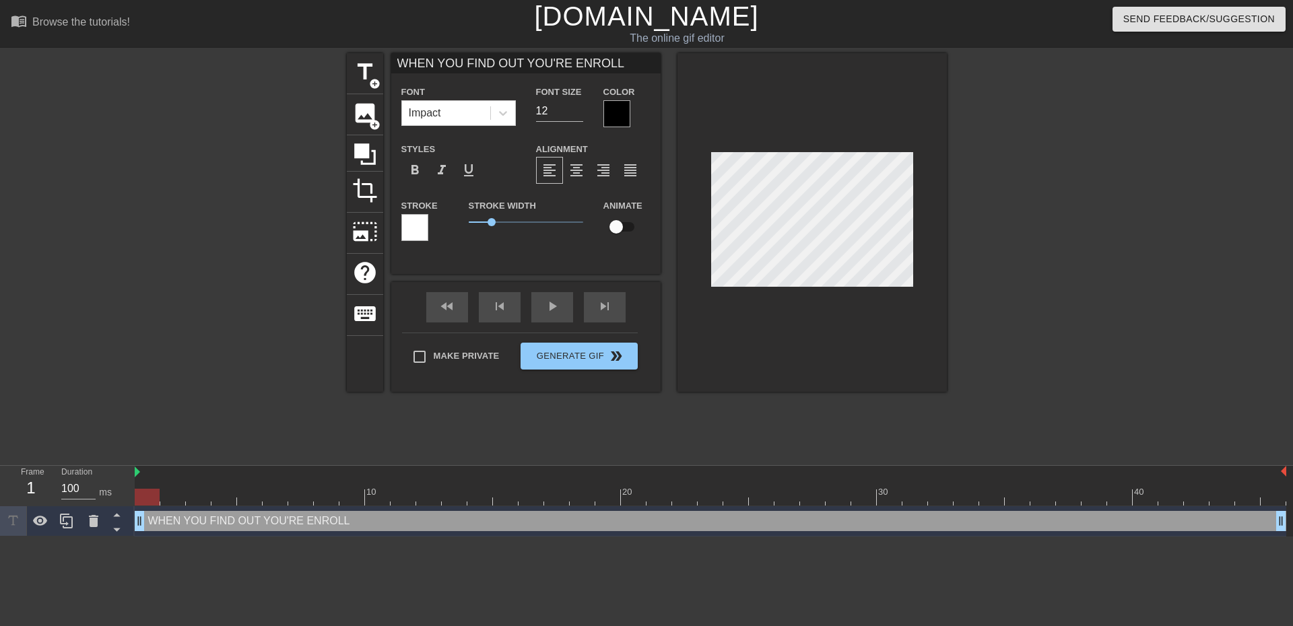
type textarea "WHEN YOU FIND OUT YOU'RE ENROLLE"
type input "WHEN YOU FIND OUT YOU'RE ENROLLED"
type textarea "WHEN YOU FIND OUT YOU'RE ENROLLED"
type input "WHEN YOU FIND OUT YOU'RE ENROLLED"
type textarea "WHEN YOU FIND OUT YOU'RE ENROLLED"
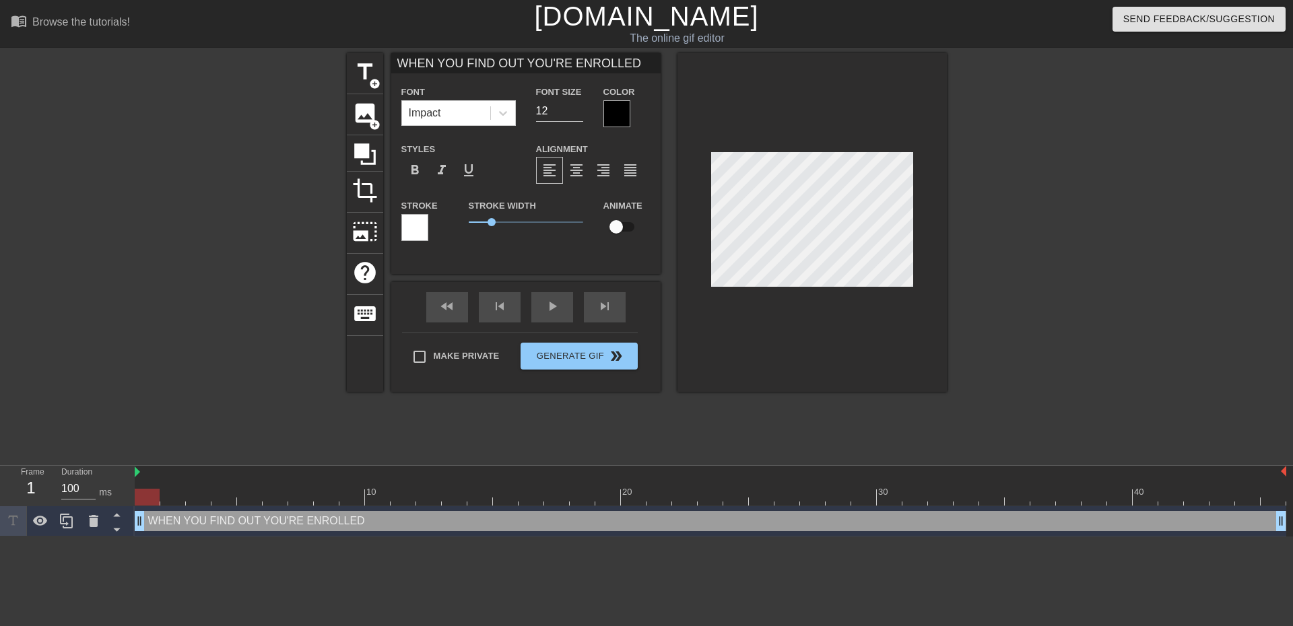
type input "WHEN YOU FIND OUT YOU'RE ENROLLED I"
type textarea "WHEN YOU FIND OUT YOU'RE ENROLLED I"
type input "WHEN YOU FIND OUT YOU'RE ENROLLED IN"
type textarea "WHEN YOU FIND OUT YOU'RE ENROLLED IN"
type input "WHEN YOU FIND OUT YOU'RE ENROLLED IN"
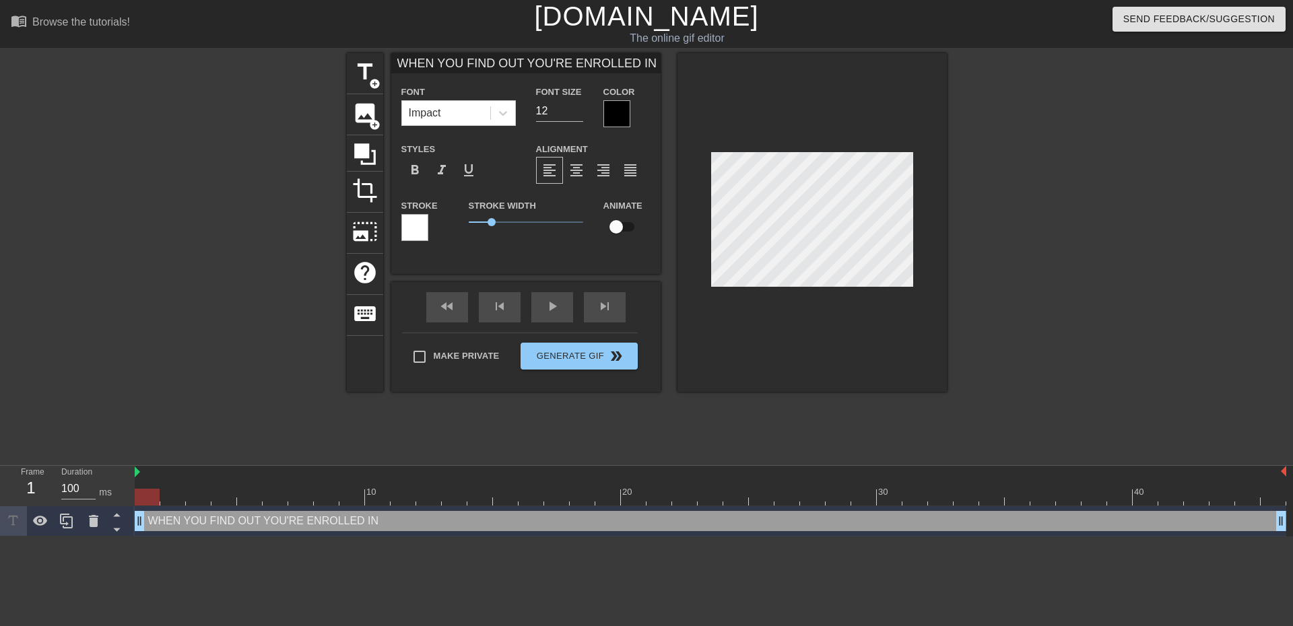
type textarea "WHEN YOU FIND OUT YOU'RE ENROLLED IN"
type input "WHEN YOU FIND OUT YOU'RE ENROLLED IN T"
type textarea "WHEN YOU FIND OUT YOU'RE ENROLLED IN T"
type input "WHEN YOU FIND OUT YOU'RE ENROLLED IN TH"
type textarea "WHEN YOU FIND OUT YOU'RE ENROLLED IN TH"
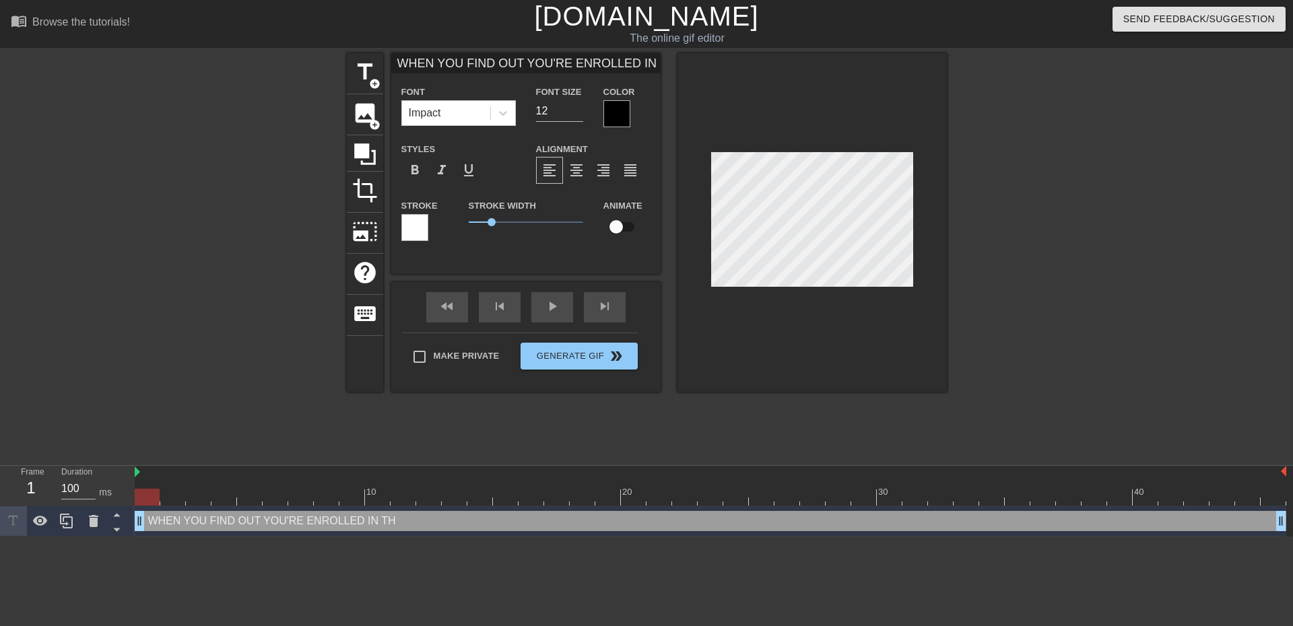
type input "WHEN YOU FIND OUT YOU'RE ENROLLED IN THE"
type textarea "WHEN YOU FIND OUT YOU'RE ENROLLED IN THE"
type input "WHEN YOU FIND OUT YOU'RE ENROLLED IN THE"
type textarea "WHEN YOU FIND OUT YOU'RE ENROLLED IN THE"
type input "WHEN YOU FIND OUT YOU'RE ENROLLED IN THE S"
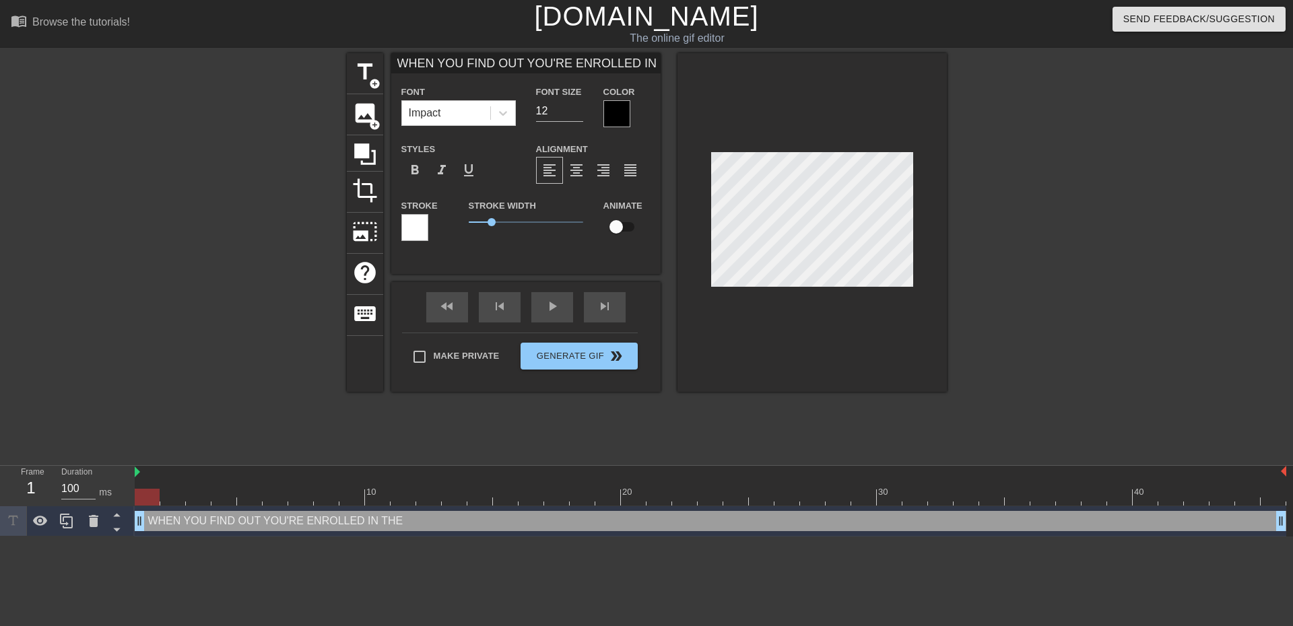
type textarea "WHEN YOU FIND OUT YOU'RE ENROLLED IN THE S"
type input "WHEN YOU FIND OUT YOU'RE ENROLLED IN THE [GEOGRAPHIC_DATA]"
type textarea "WHEN YOU FIND OUT YOU'RE ENROLLED IN THE [GEOGRAPHIC_DATA]"
type input "WHEN YOU FIND OUT YOU'RE ENROLLED IN THE [PERSON_NAME]"
type textarea "WHEN YOU FIND OUT YOU'RE ENROLLED IN THE [PERSON_NAME]"
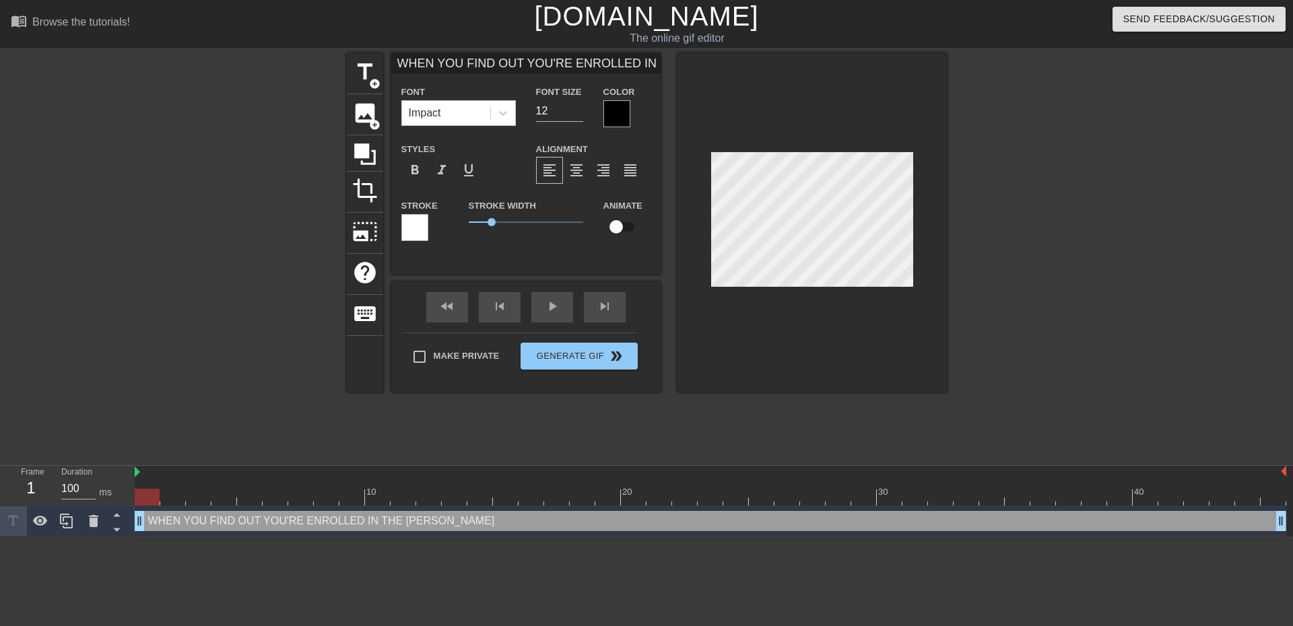
type input "WHEN YOU FIND OUT YOU'RE ENROLLED IN THE SAME"
type textarea "WHEN YOU FIND OUT YOU'RE ENROLLED IN THE SAME"
type input "WHEN YOU FIND OUT YOU'RE ENROLLED IN THE SAME"
type textarea "WHEN YOU FIND OUT YOU'RE ENROLLED IN THE SAME"
type input "WHEN YOU FIND OUT YOU'RE ENROLLED IN THE SAME I"
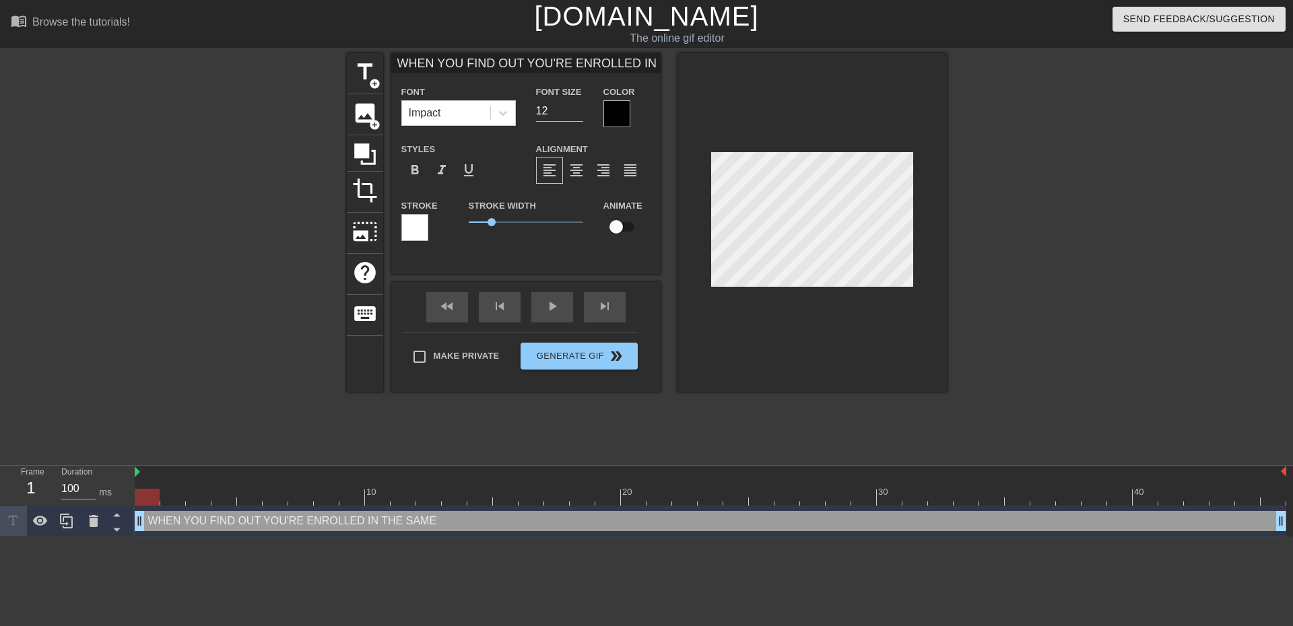
type textarea "WHEN YOU FIND OUT YOU'RE ENROLLED IN THE SAME I"
type input "WHEN YOU FIND OUT YOU'RE ENROLLED IN THE SAME IA"
type textarea "WHEN YOU FIND OUT YOU'RE ENROLLED IN THE SAME IA"
type input "WHEN YOU FIND OUT YOU'RE ENROLLED IN THE SAME IAA"
type textarea "WHEN YOU FIND OUT YOU'RE ENROLLED IN THE SAME IAA"
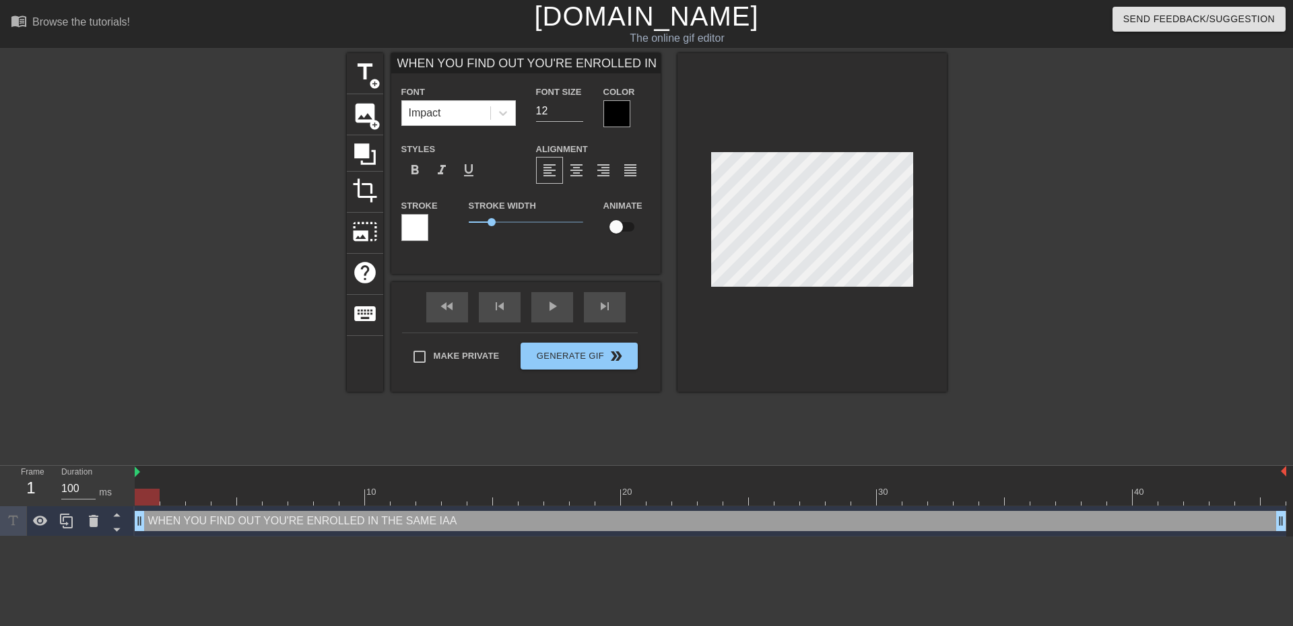
type input "WHEN YOU FIND OUT YOU'RE ENROLLED IN THE SAME IAAO"
type textarea "WHEN YOU FIND OUT YOU'RE ENROLLED IN THE SAME IAAO"
type input "WHEN YOU FIND OUT YOU'RE ENROLLED IN THE SAME IAAO"
type textarea "WHEN YOU FIND OUT YOU'RE ENROLLED IN THE SAME IAAO"
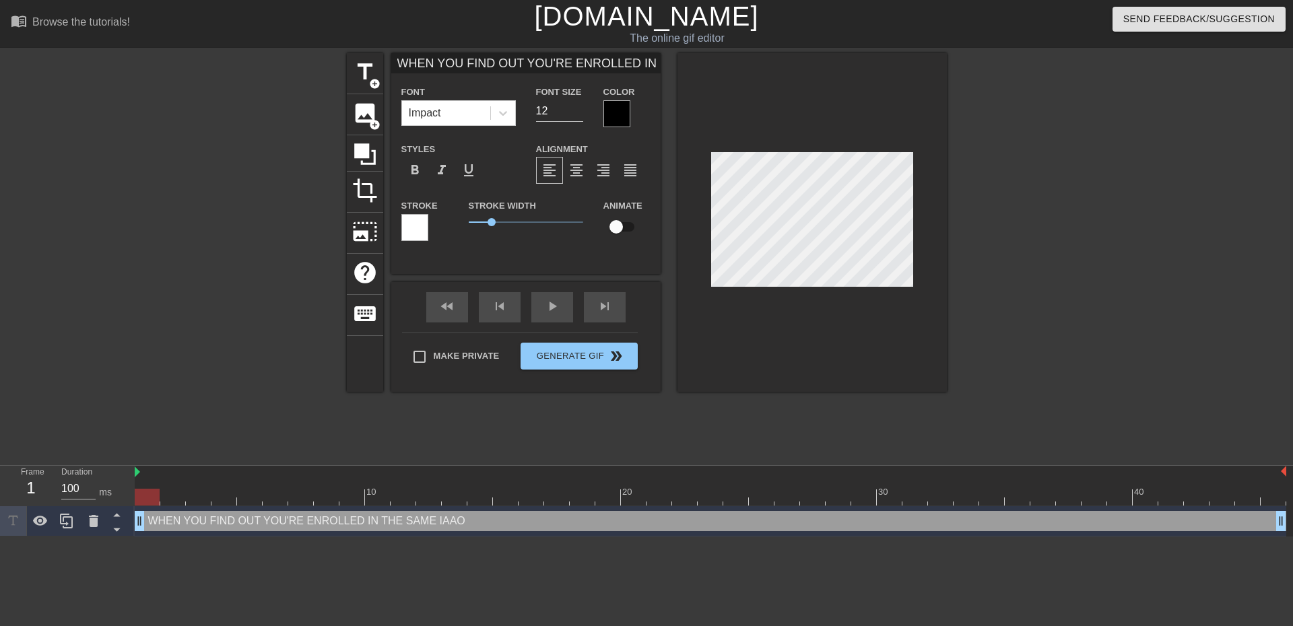
type input "WHEN YOU FIND OUT YOU'RE ENROLLED IN THE SAME IAAO C"
type textarea "WHEN YOU FIND OUT YOU'RE ENROLLED IN THE SAME IAAO C"
type input "WHEN YOU FIND OUT YOU'RE ENROLLED IN THE SAME IAAO CO"
type textarea "WHEN YOU FIND OUT YOU'RE ENROLLED IN THE SAME IAAO CO"
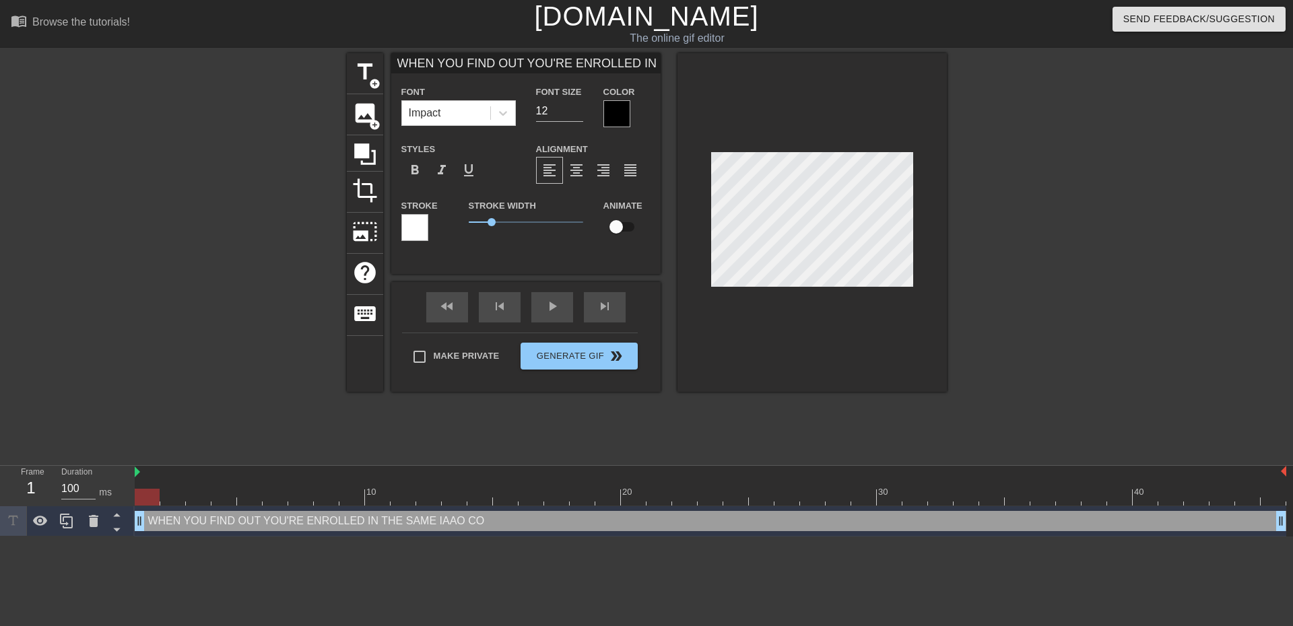
type input "WHEN YOU FIND OUT YOU'RE ENROLLED IN THE SAME [PERSON_NAME]"
type textarea "WHEN YOU FIND OUT YOU'RE ENROLLED IN THE SAME [PERSON_NAME]"
type input "WHEN YOU FIND OUT YOU'RE ENROLLED IN THE SAME [PERSON_NAME]"
type textarea "WHEN YOU FIND OUT YOU'RE ENROLLED IN THE SAME [PERSON_NAME]"
type input "WHEN YOU FIND OUT YOU'RE ENROLLED IN THE SAME IAAO COURS"
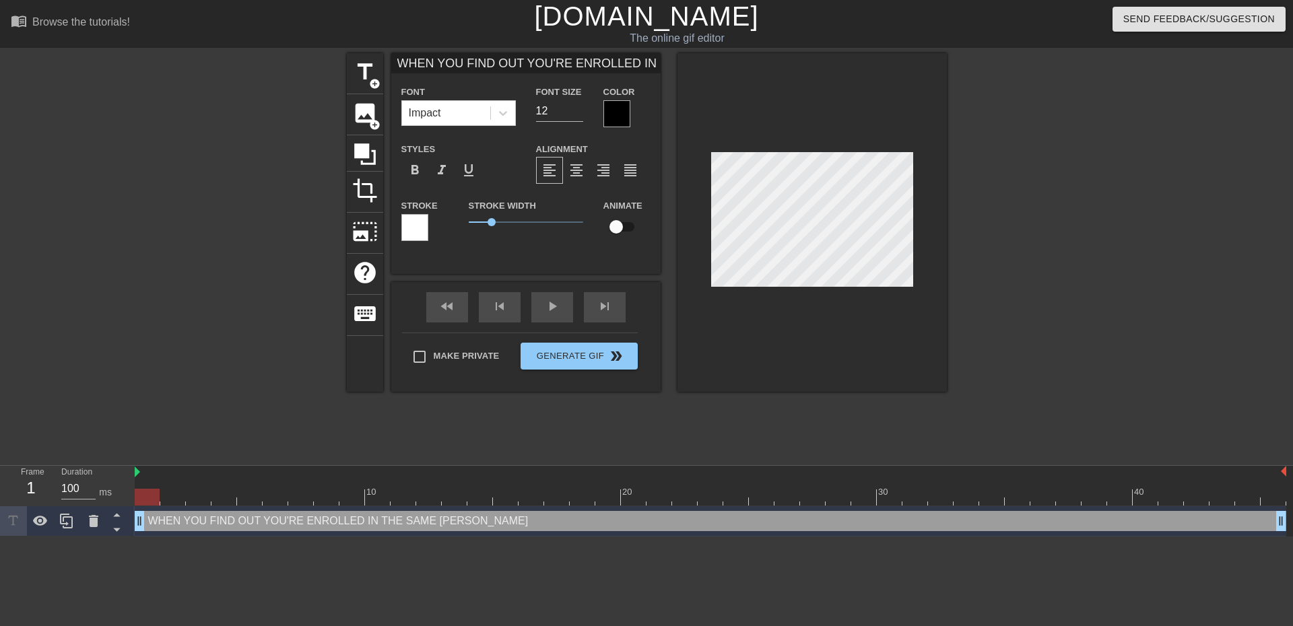
type textarea "WHEN YOU FIND OUT YOU'RE ENROLLED IN THE SAME IAAO COURS"
type input "WHEN YOU FIND OUT YOU'RE ENROLLED IN THE SAME IAAO COURSE"
type textarea "WHEN YOU FIND OUT YOU'RE ENROLLED IN THE SAME IAAO COURSE"
type input "WHEN YOU FIND OUT YOU'RE ENROLLED IN THE SAME IAAO COURSE"
type textarea "WHEN YOU FIND OUT YOU'RE ENROLLED IN THE SAME IAAO COURSE"
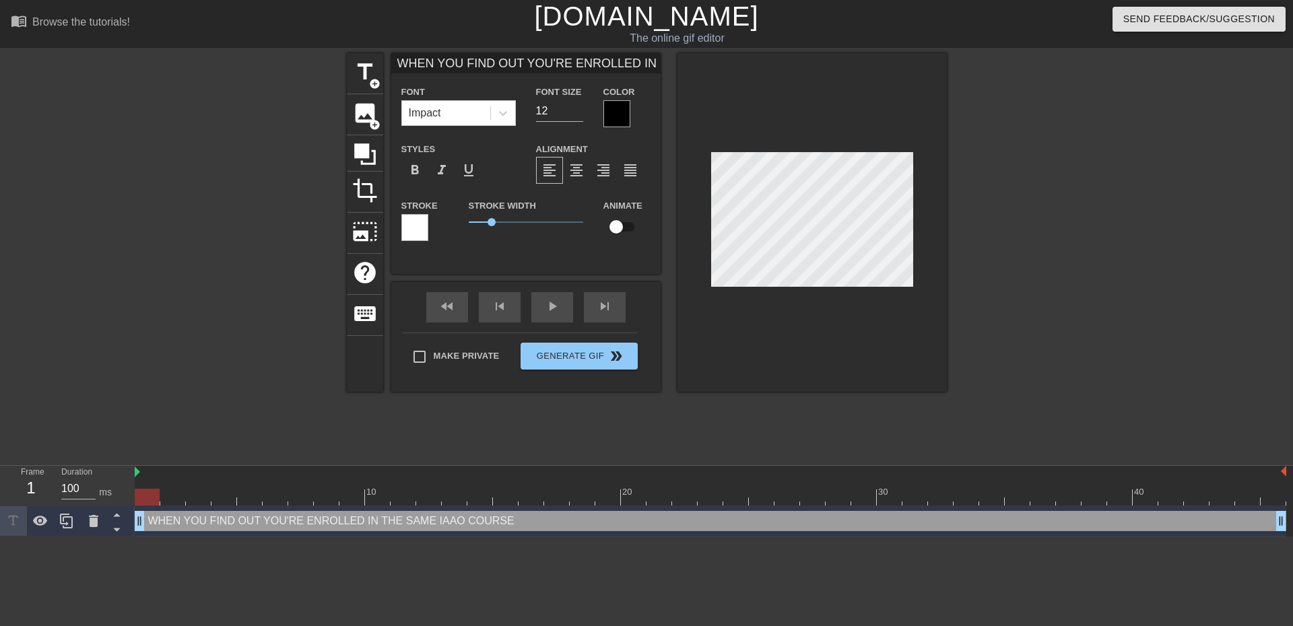
type input "WHEN YOU FIND OUT YOU'RE ENROLLED IN THE SAME IAAO COURSE A"
type textarea "WHEN YOU FIND OUT YOU'RE ENROLLED IN THE SAME IAAO COURSE A"
type input "WHEN YOU FIND OUT YOU'RE ENROLLED IN THE SAME IAAO COURSE AS"
type textarea "WHEN YOU FIND OUT YOU'RE ENROLLED IN THE SAME IAAO COURSE AS"
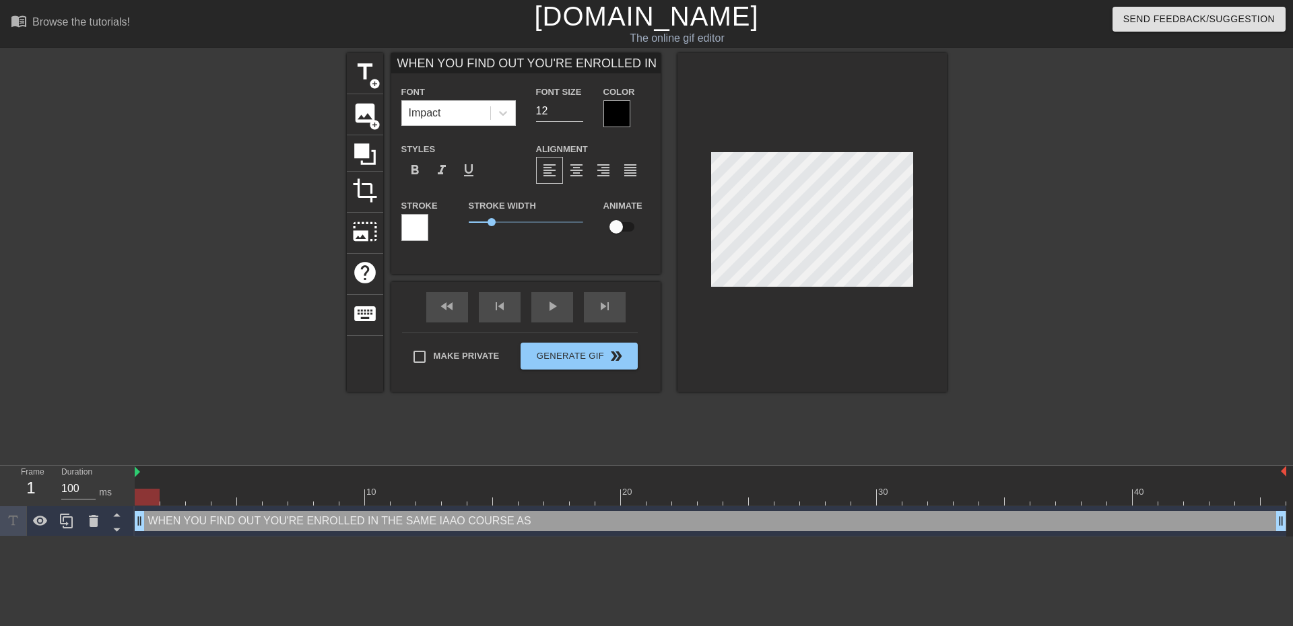
type input "WHEN YOU FIND OUT YOU'RE ENROLLED IN THE SAME IAAO COURSE AS"
type textarea "WHEN YOU FIND OUT YOU'RE ENROLLED IN THE SAME IAAO COURSE AS"
type input "WHEN YOU FIND OUT YOU'RE ENROLLED IN THE SAME IAAO COURSE AS Y"
type textarea "WHEN YOU FIND OUT YOU'RE ENROLLED IN THE SAME IAAO COURSE AS Y"
type input "WHEN YOU FIND OUT YOU'RE ENROLLED IN THE SAME IAAO COURSE AS YO"
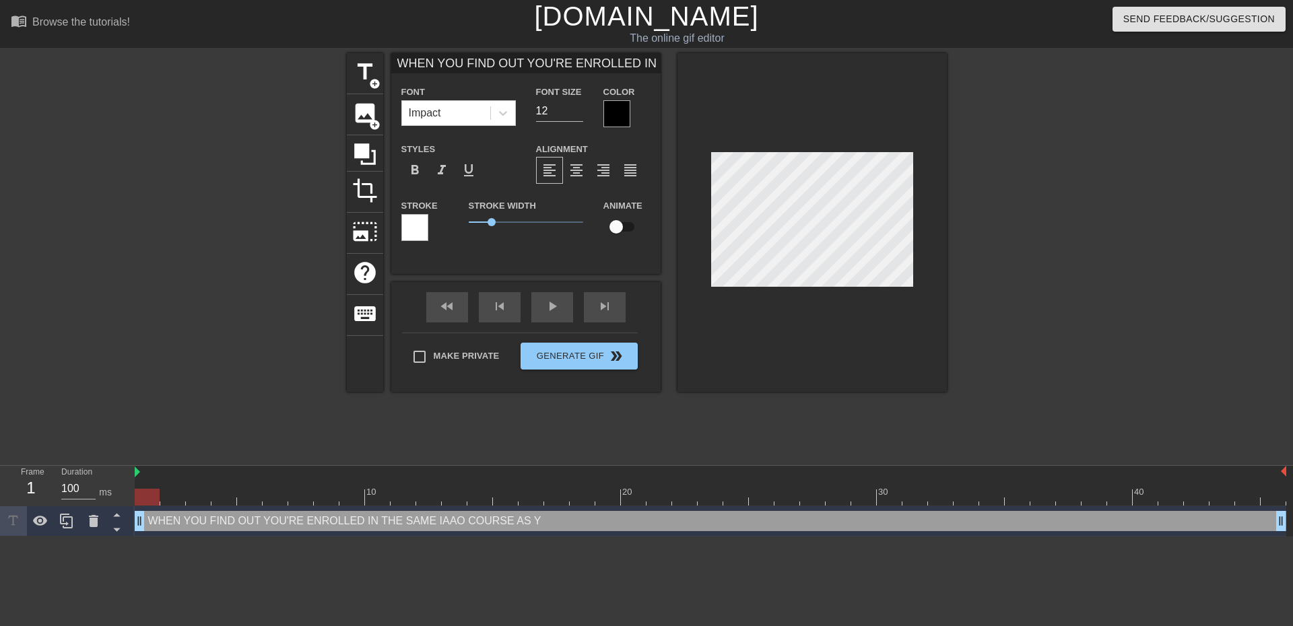
type textarea "WHEN YOU FIND OUT YOU'RE ENROLLED IN THE SAME IAAO COURSE AS YO"
type input "WHEN YOU FIND OUT YOU'RE ENROLLED IN THE SAME IAAO COURSE AS YOU"
type textarea "WHEN YOU FIND OUT YOU'RE ENROLLED IN THE SAME IAAO COURSE AS YOU"
type input "WHEN YOU FIND OUT YOU'RE ENROLLED IN THE SAME IAAO COURSE AS YOUR"
type textarea "WHEN YOU FIND OUT YOU'RE ENROLLED IN THE SAME IAAO COURSE AS YOUR"
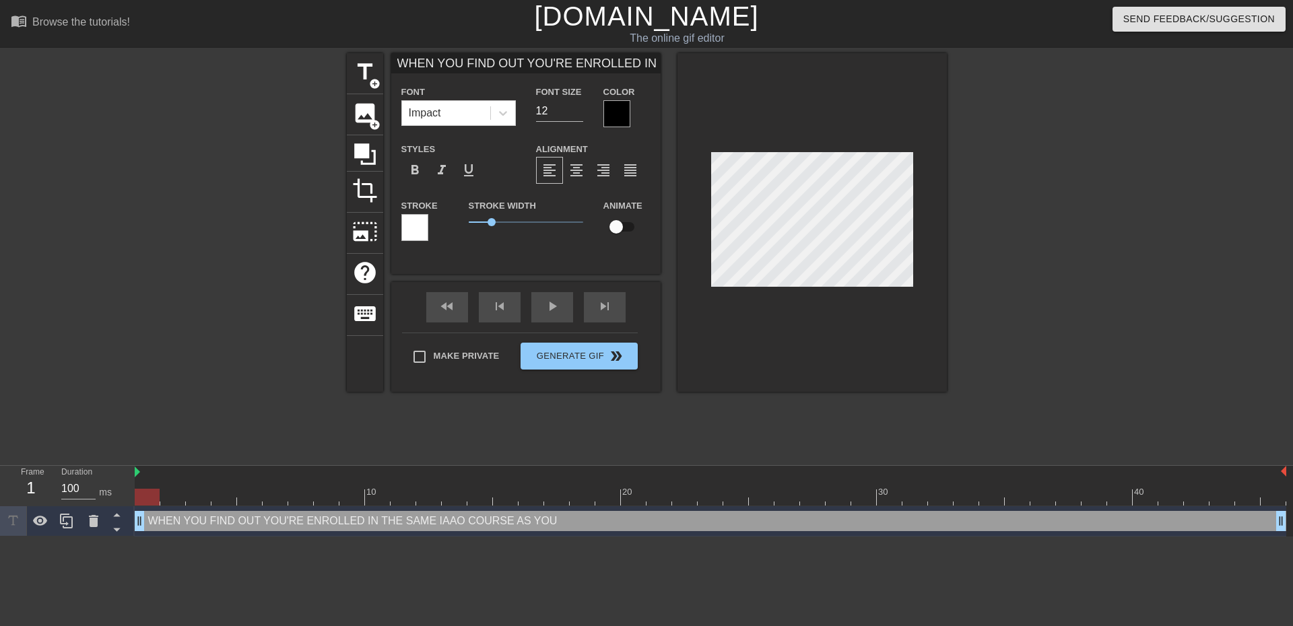
type input "WHEN YOU FIND OUT YOU'RE ENROLLED IN THE SAME IAAO COURSE AS YOUR"
type textarea "WHEN YOU FIND OUT YOU'RE ENROLLED IN THE SAME IAAO COURSE AS YOUR"
type input "WHEN YOU FIND OUT YOU'RE ENROLLED IN THE SAME IAAO COURSE AS YOUR B"
type textarea "WHEN YOU FIND OUT YOU'RE ENROLLED IN THE SAME IAAO COURSE AS YOUR B"
type input "WHEN YOU FIND OUT YOU'RE ENROLLED IN THE SAME IAAO COURSE AS YOUR BO"
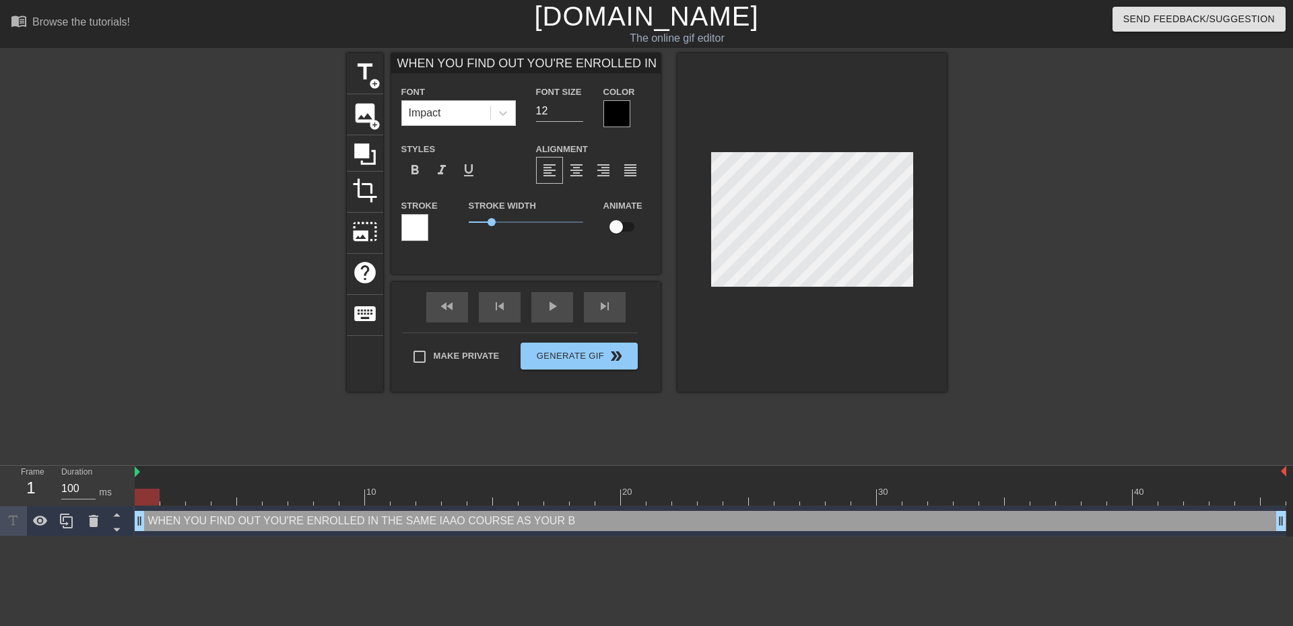
type textarea "WHEN YOU FIND OUT YOU'RE ENROLLED IN THE SAME IAAO COURSE AS YOUR BO"
type input "WHEN YOU FIND OUT YOU'RE ENROLLED IN THE SAME IAAO COURSE AS YOUR BOS"
type textarea "WHEN YOU FIND OUT YOU'RE ENROLLED IN THE SAME IAAO COURSE AS YOUR BOS"
type input "WHEN YOU FIND OUT YOU'RE ENROLLED IN THE SAME IAAO COURSE AS YOUR BOSS"
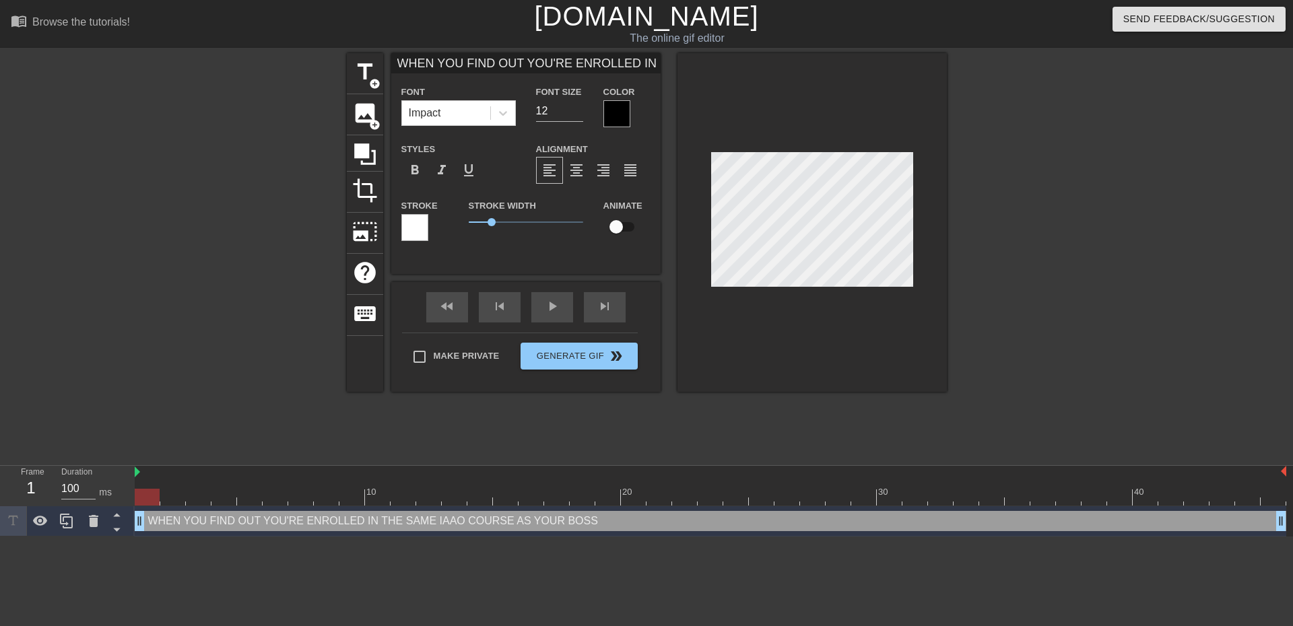
type textarea "WHEN YOU FIND OUT YOU'RE ENROLLED IN THE SAME IAAO COURSE AS YOUR BOSS"
type input "WHEN YOU FIND OUT YOU'RE ENROLLEDIN THE SAME IAAO COURSE AS YOUR BOSS"
type textarea "WHEN YOU FIND OUT YOU'RE ENROLLEDIN THE SAME IAAO COURSE AS YOUR BOSS"
type input "WHEN YOU FIND OUT YOU'RE ENROLLEIN THE SAME IAAO COURSE AS YOUR BOSS"
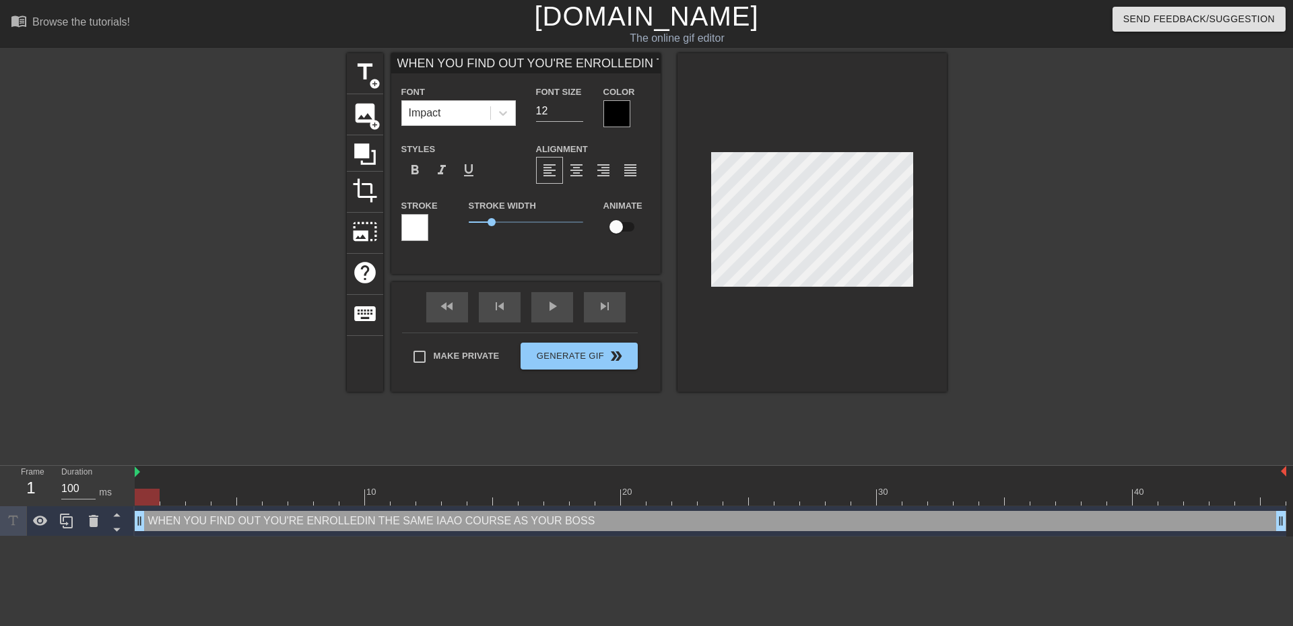
type textarea "WHEN YOU FIND OUT YOU'RE ENROLLEIN THE SAME IAAO COURSE AS YOUR BOSS"
type input "WHEN YOU FIND OUT YOU'RE ENROLLIN THE SAME IAAO COURSE AS YOUR BOSS"
type textarea "WHEN YOU FIND OUT YOU'RE ENROLLIN THE SAME IAAO COURSE AS YOUR BOSS"
type input "WHEN YOU FIND OUT YOU'RE ENROLIN THE SAME IAAO COURSE AS YOUR BOSS"
type textarea "WHEN YOU FIND OUT YOU'RE ENROLIN THE SAME IAAO COURSE AS YOUR BOSS"
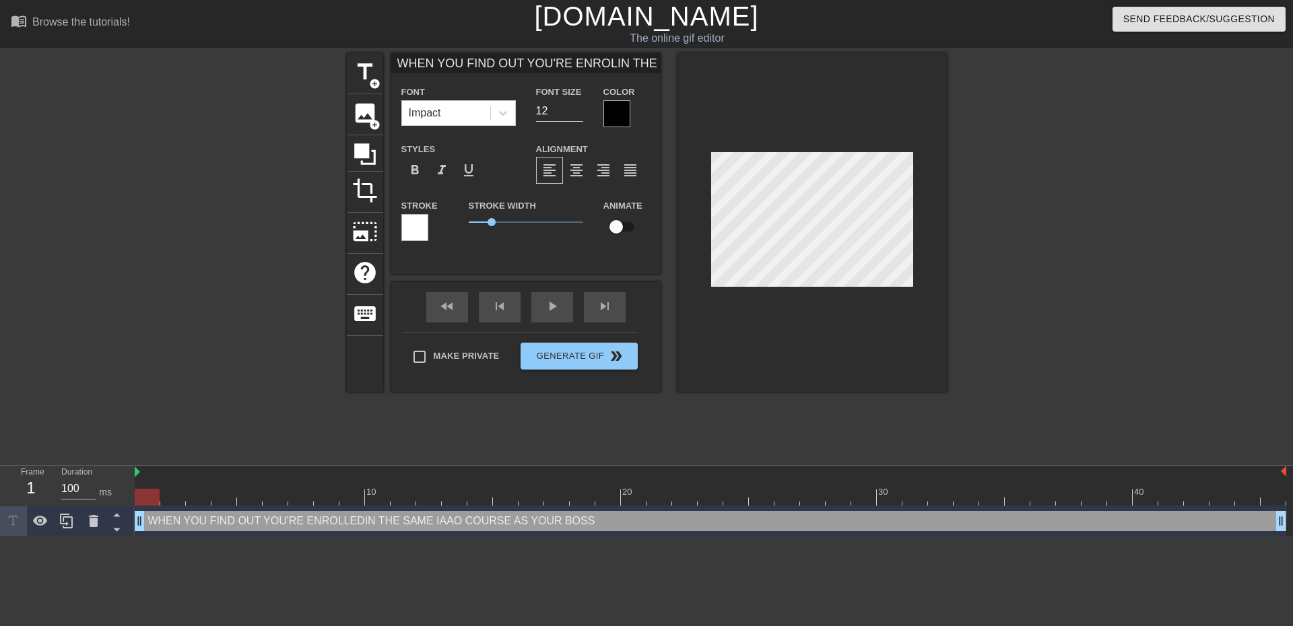
type input "WHEN YOU FIND OUT YOU'RE ENROIN THE SAME IAAO COURSE AS YOUR BOSS"
type textarea "WHEN YOU FIND OUT YOU'RE ENROIN THE SAME IAAO COURSE AS YOUR BOSS"
type input "WHEN YOU FIND OUT YOU'RE ENRIN THE SAME IAAO COURSE AS YOUR BOSS"
type textarea "WHEN YOU FIND OUT YOU'RE ENIN THE SAME IAAO COURSE AS YOUR BOSS"
type input "WHEN YOU FIND OUT YOU'RE EIN THE SAME IAAO COURSE AS YOUR BOSS"
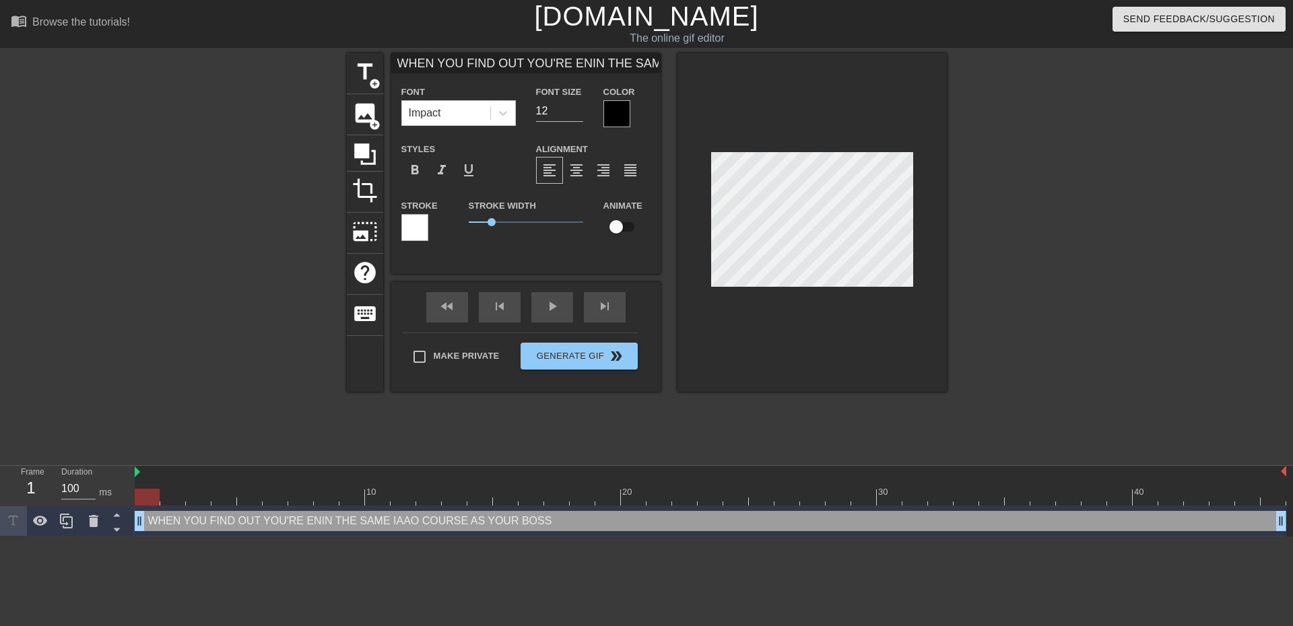
type textarea "WHEN YOU FIND OUT YOU'RE EIN THE SAME IAAO COURSE AS YOUR BOSS"
type input "WHEN YOU FIND OUT YOU'RE IN THE SAME IAAO COURSE AS YOUR BOSS"
type textarea "WHEN YOU FIND OUT YOU'RE IN THE SAME IAAO COURSE AS YOUR BOSS"
type input "WHEN YOU FIND OUT YOU'REIN THE SAME IAAO COURSE AS YOUR BOSS"
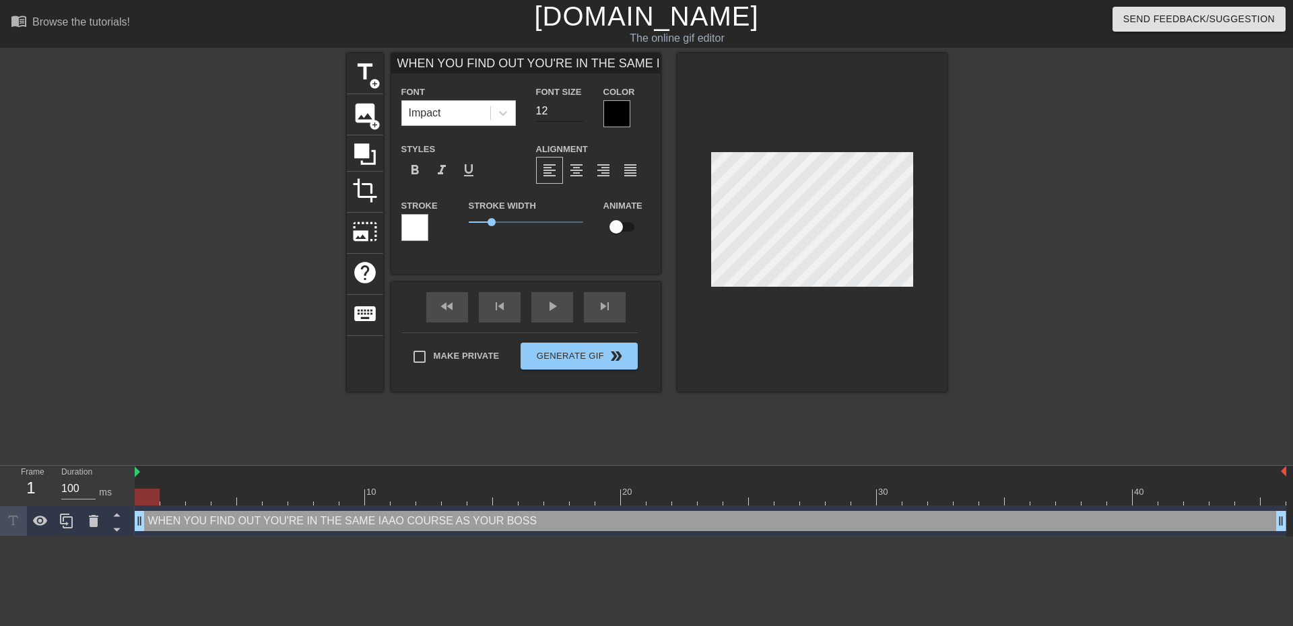
click at [569, 111] on input "12" at bounding box center [559, 111] width 47 height 22
click at [581, 114] on input "11" at bounding box center [559, 111] width 47 height 22
click at [581, 114] on input "10" at bounding box center [559, 111] width 47 height 22
click at [579, 108] on input "11" at bounding box center [559, 111] width 47 height 22
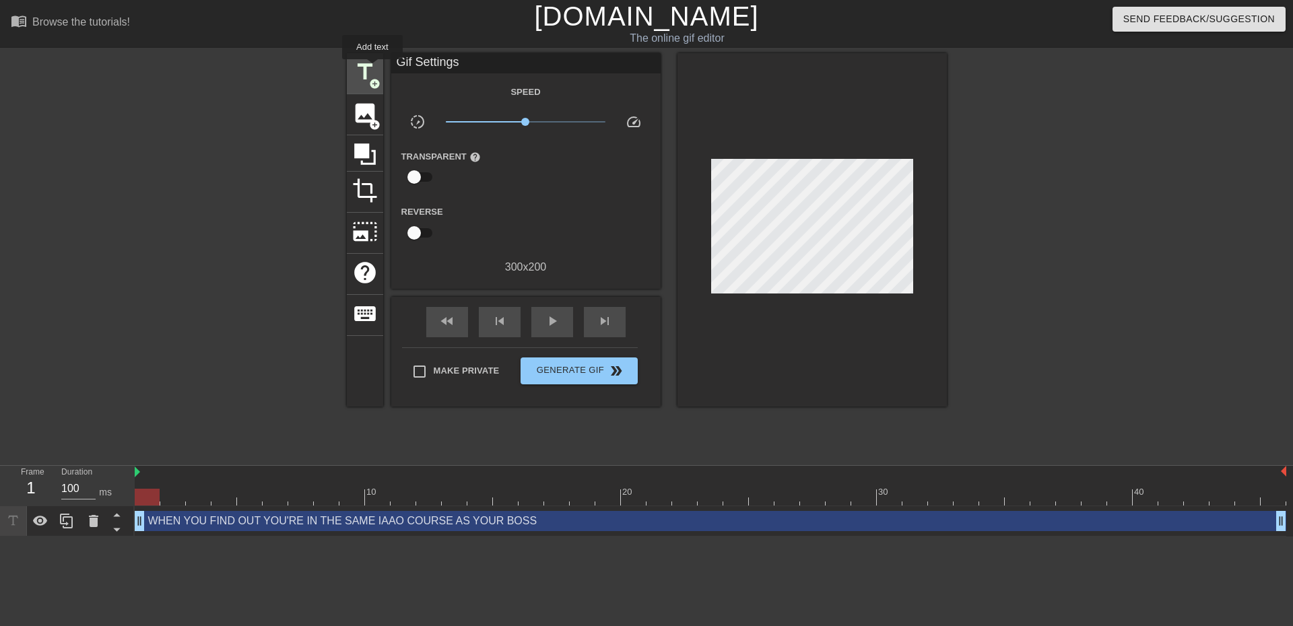
click at [372, 69] on span "title" at bounding box center [365, 72] width 26 height 26
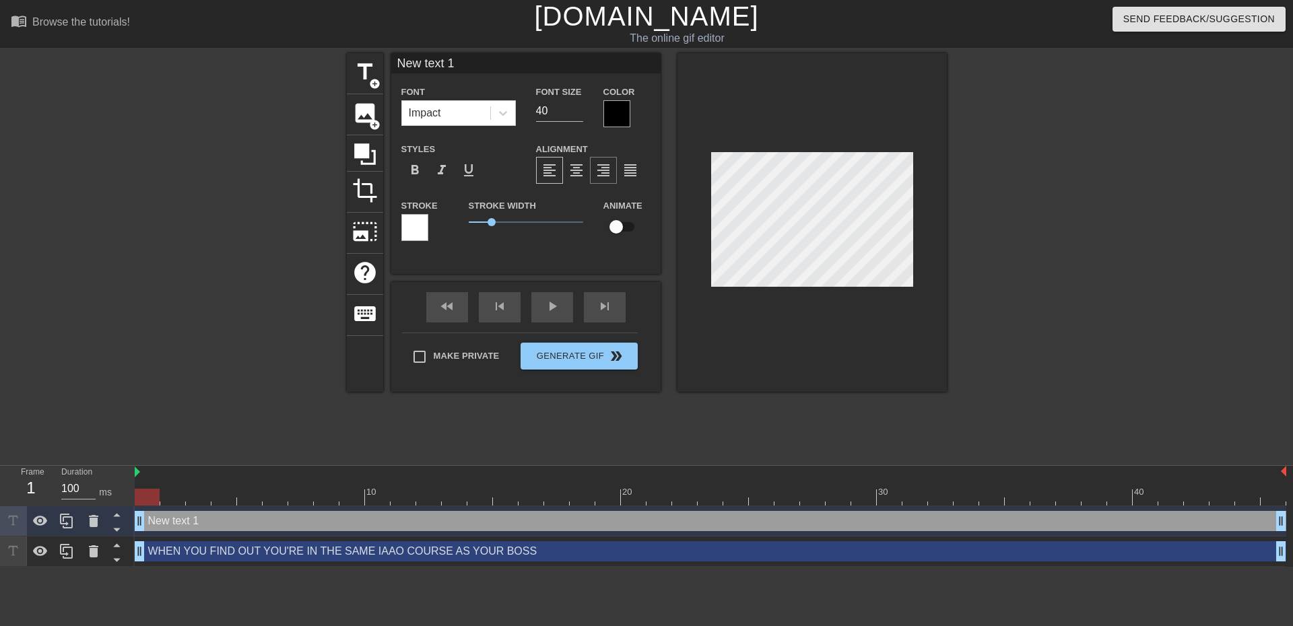
click at [599, 172] on span "format_align_right" at bounding box center [603, 170] width 16 height 16
click at [577, 171] on span "format_align_center" at bounding box center [576, 170] width 16 height 16
click at [550, 169] on span "format_align_left" at bounding box center [550, 170] width 16 height 16
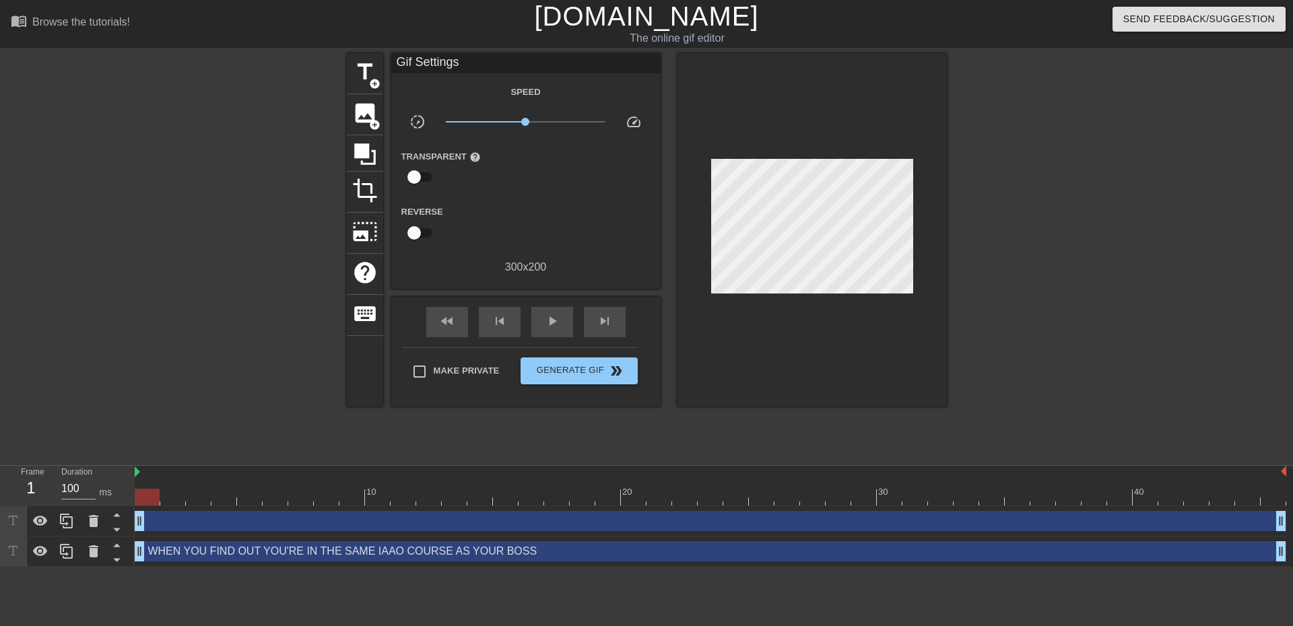
click at [1144, 306] on div at bounding box center [1064, 255] width 202 height 404
click at [575, 374] on span "Generate Gif double_arrow" at bounding box center [579, 371] width 106 height 16
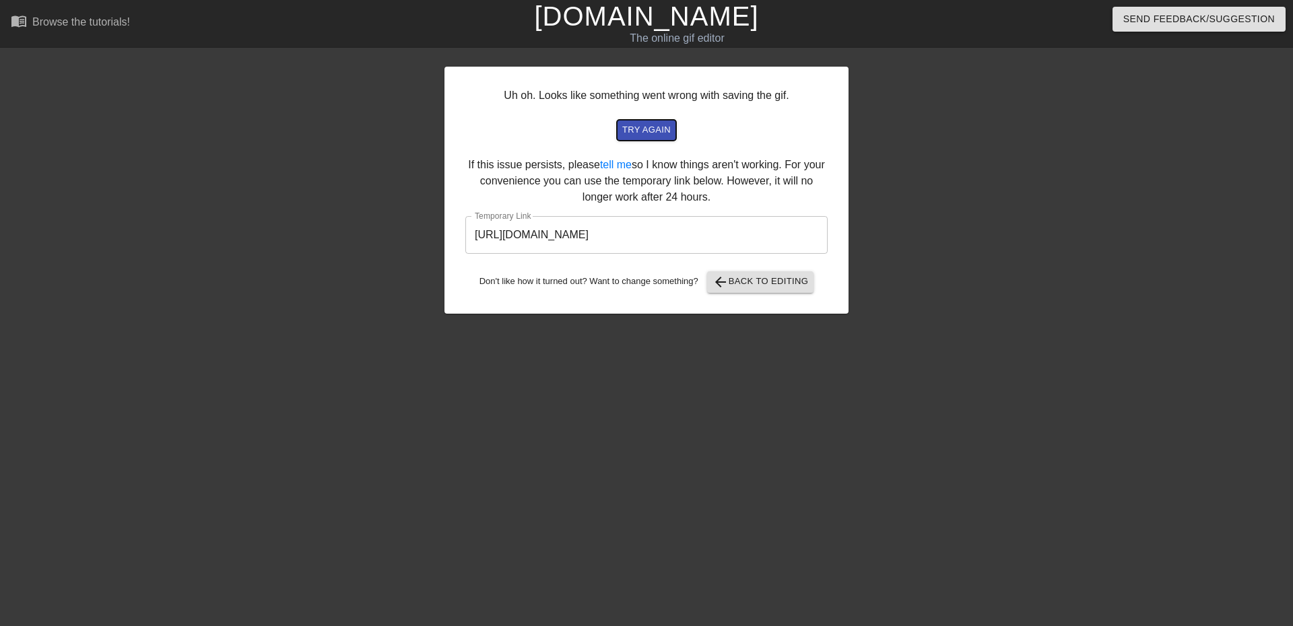
click at [650, 138] on button "try again" at bounding box center [646, 130] width 59 height 21
